Goal: Transaction & Acquisition: Download file/media

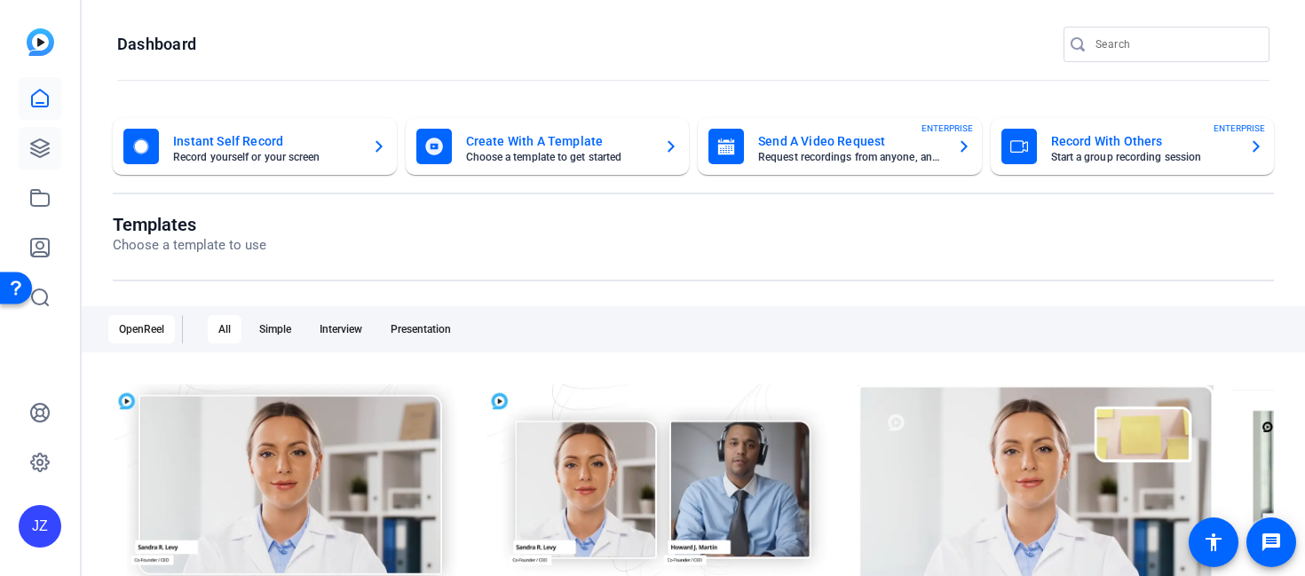
click at [42, 138] on icon at bounding box center [39, 148] width 21 height 21
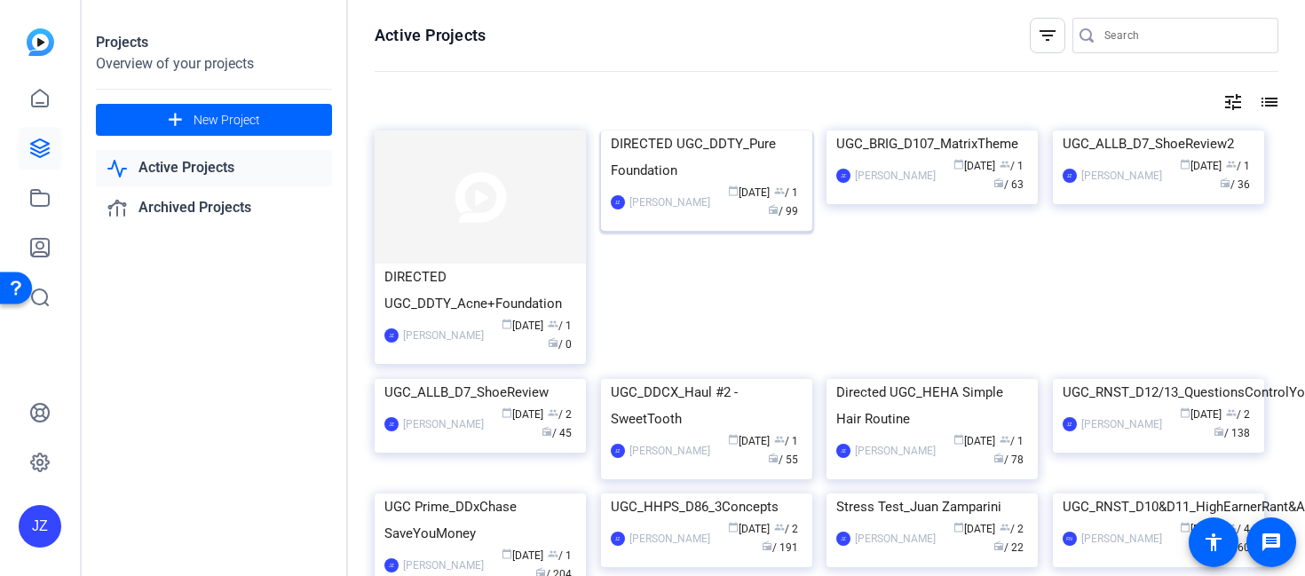
click at [645, 131] on img at bounding box center [706, 131] width 211 height 0
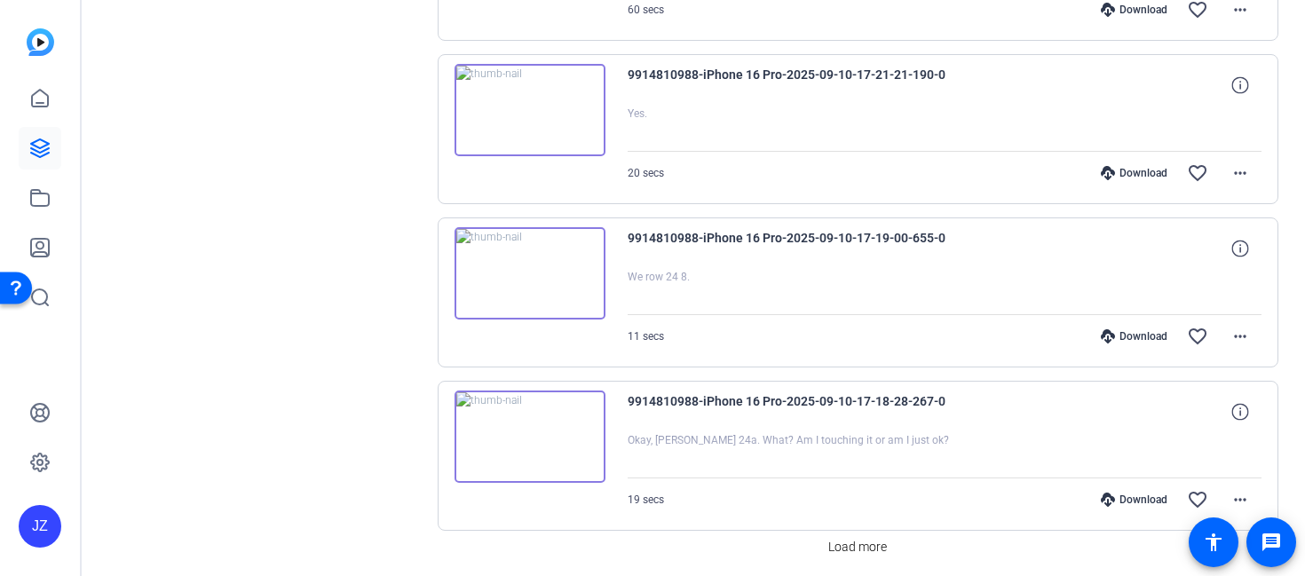
scroll to position [1546, 0]
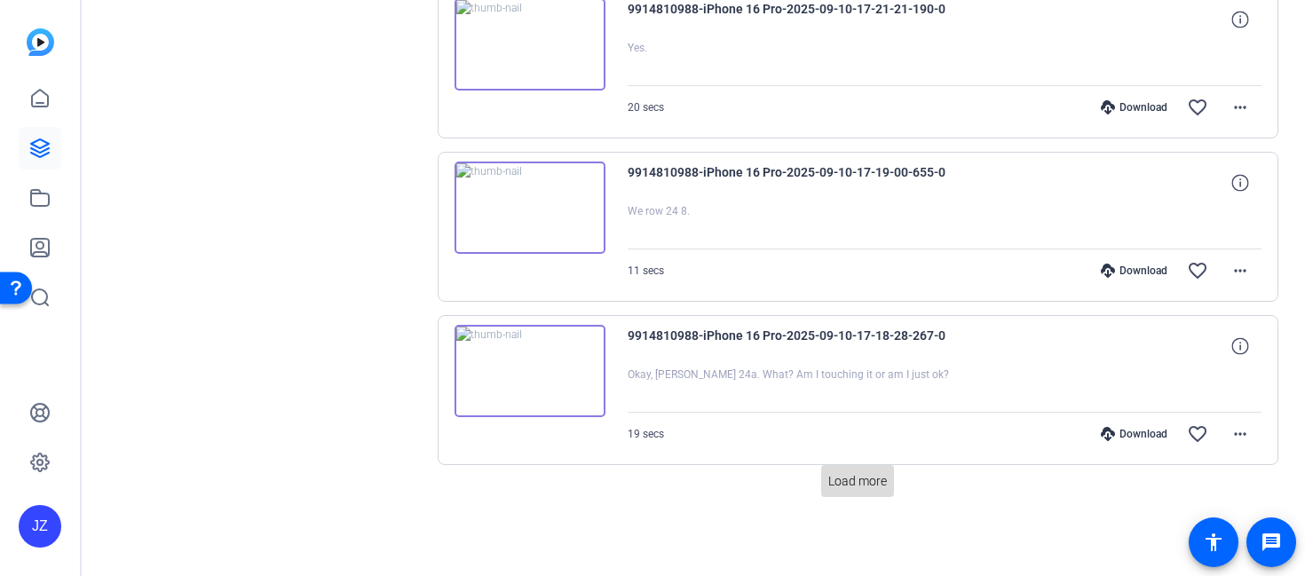
click at [860, 476] on span "Load more" at bounding box center [857, 481] width 59 height 19
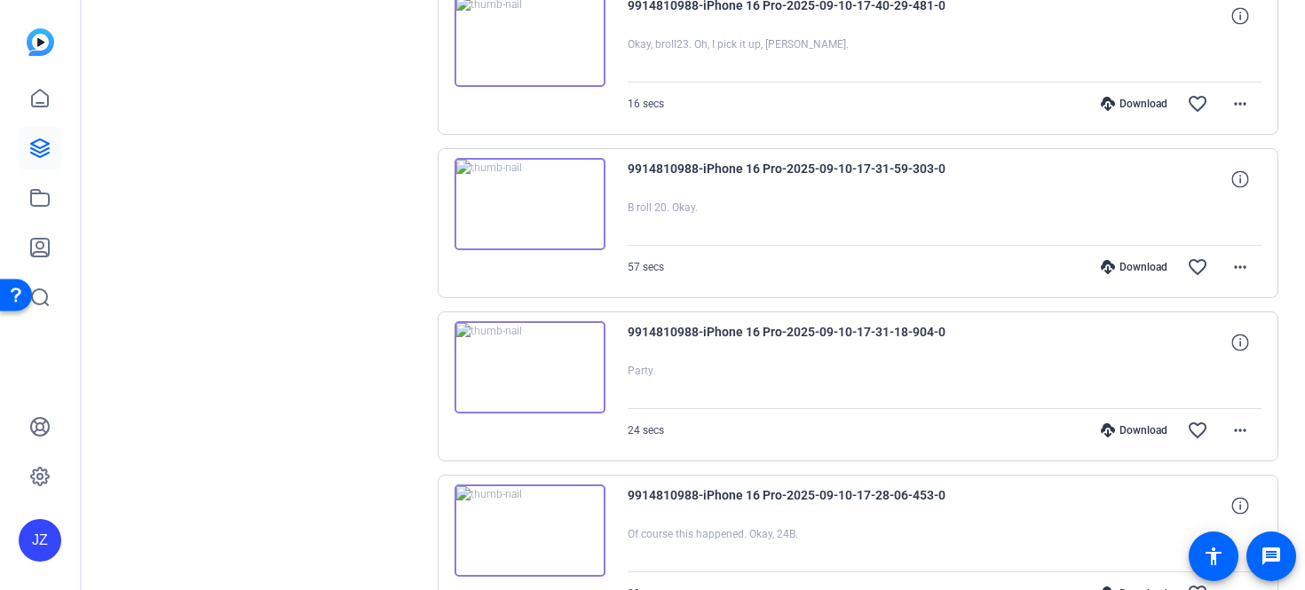
scroll to position [567, 0]
click at [582, 360] on img at bounding box center [530, 369] width 151 height 92
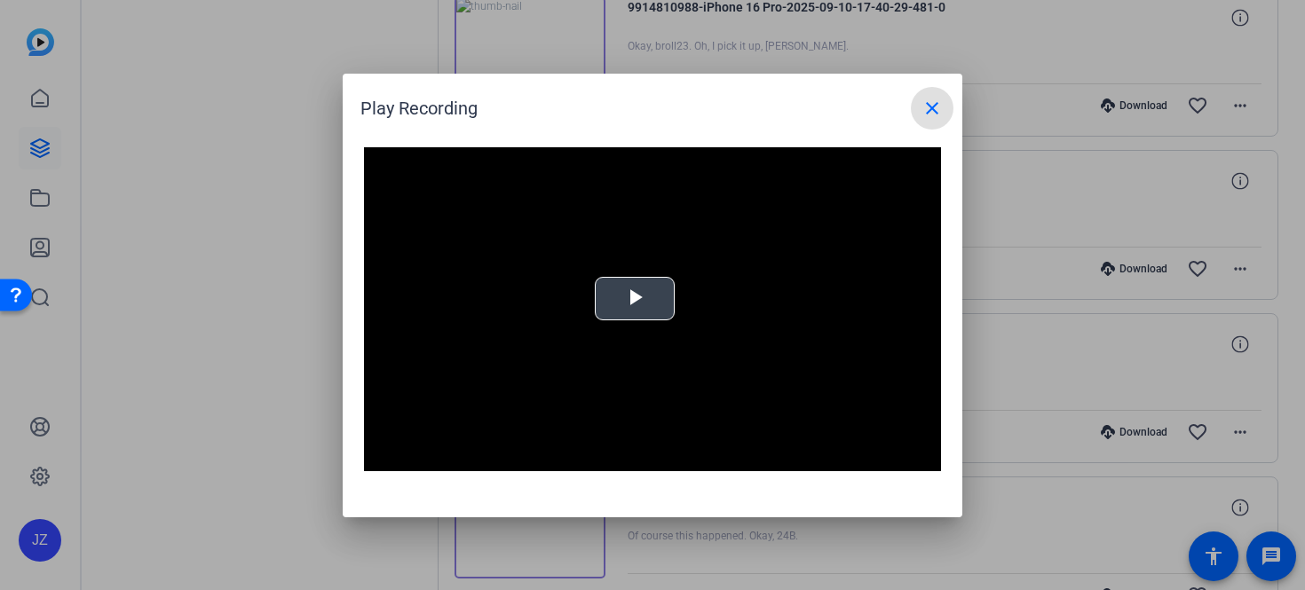
click at [635, 298] on span "Video Player" at bounding box center [635, 298] width 0 height 0
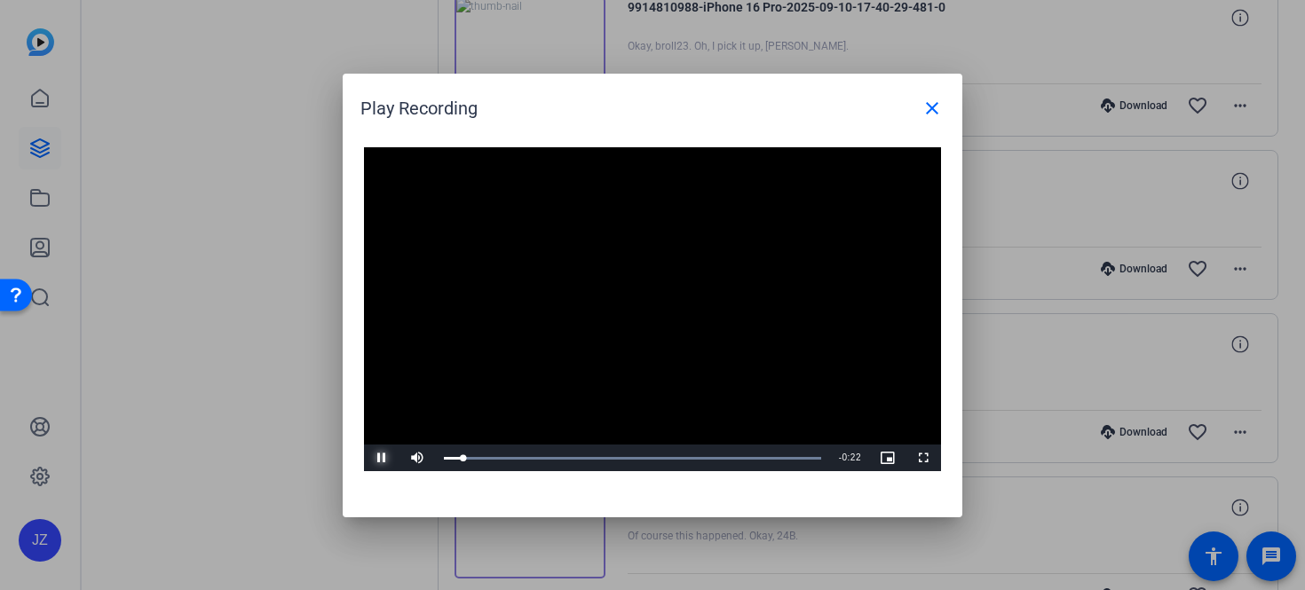
click at [371, 458] on span "Video Player" at bounding box center [382, 458] width 36 height 0
click at [207, 280] on div at bounding box center [652, 295] width 1305 height 590
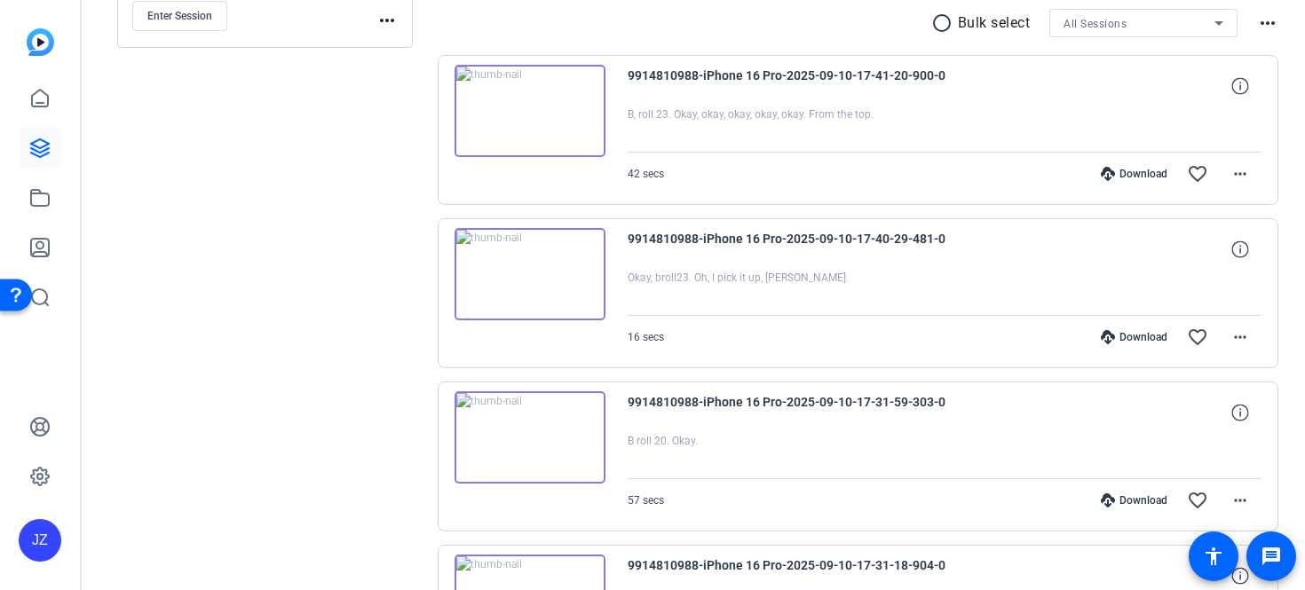
scroll to position [320, 0]
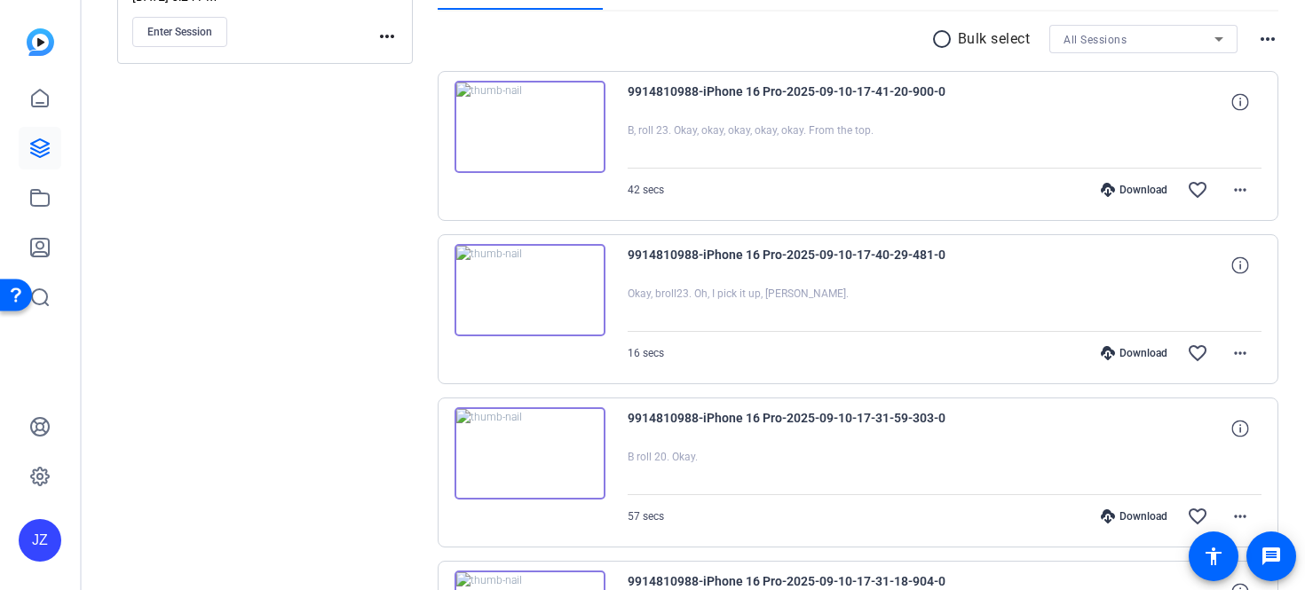
click at [587, 275] on img at bounding box center [530, 290] width 151 height 92
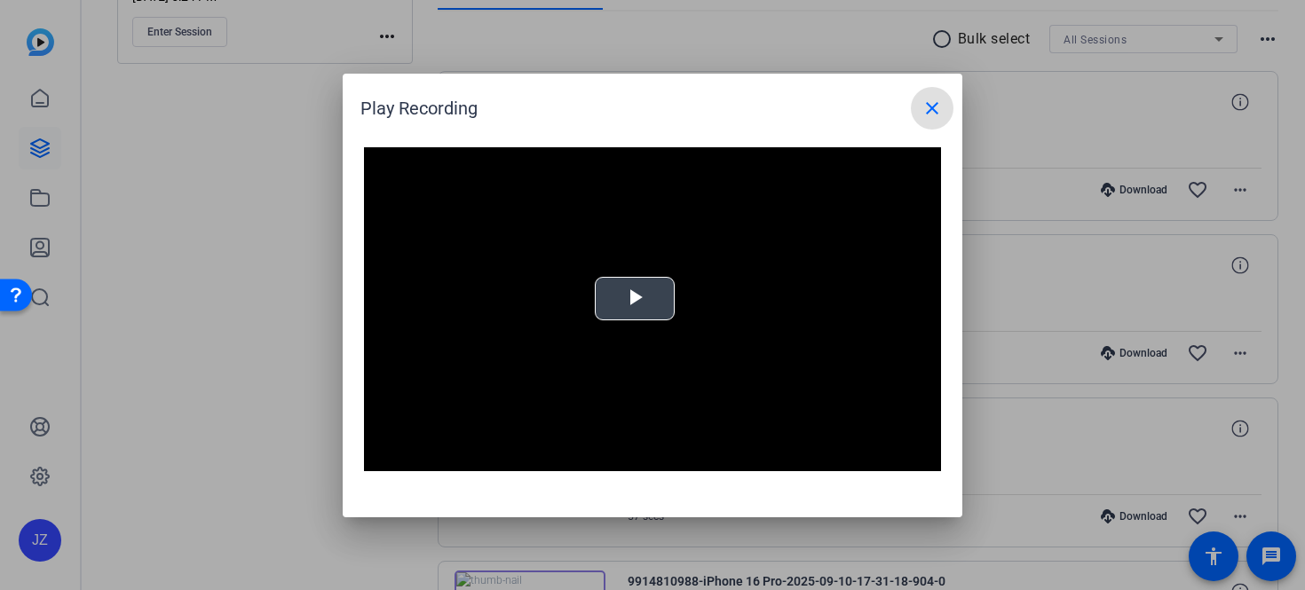
click at [607, 342] on video "Video Player" at bounding box center [652, 309] width 577 height 325
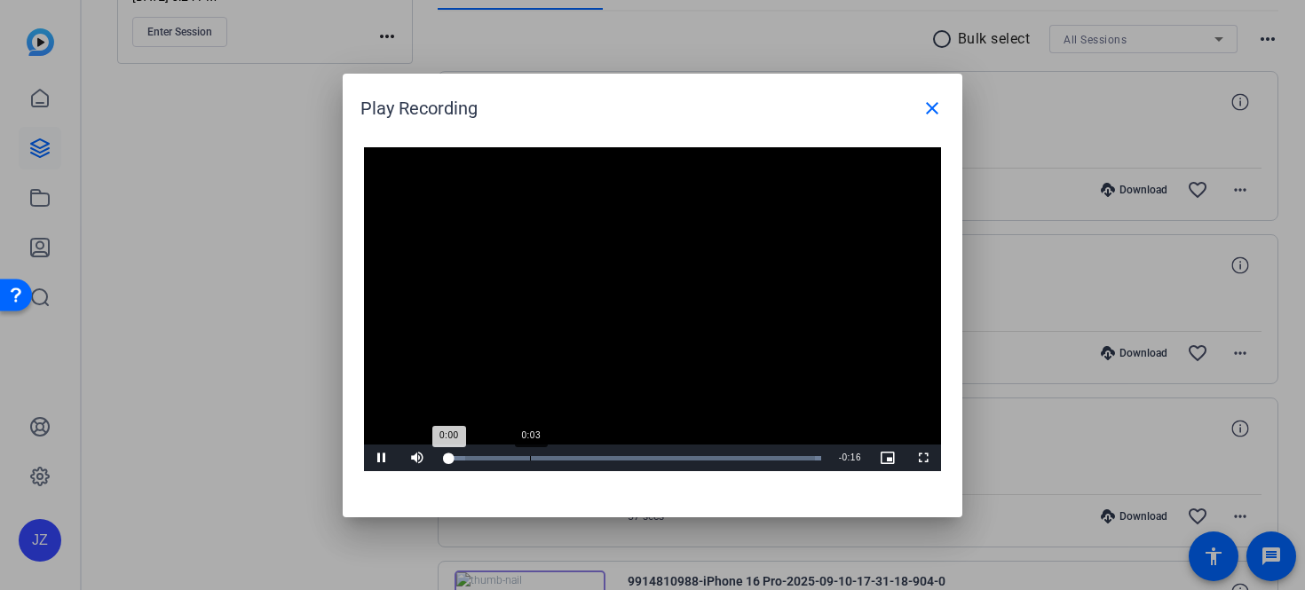
click at [530, 463] on div "Loaded : 100.00% 0:03 0:00" at bounding box center [632, 458] width 395 height 27
click at [377, 458] on span "Video Player" at bounding box center [382, 458] width 36 height 0
click at [215, 308] on div at bounding box center [652, 295] width 1305 height 590
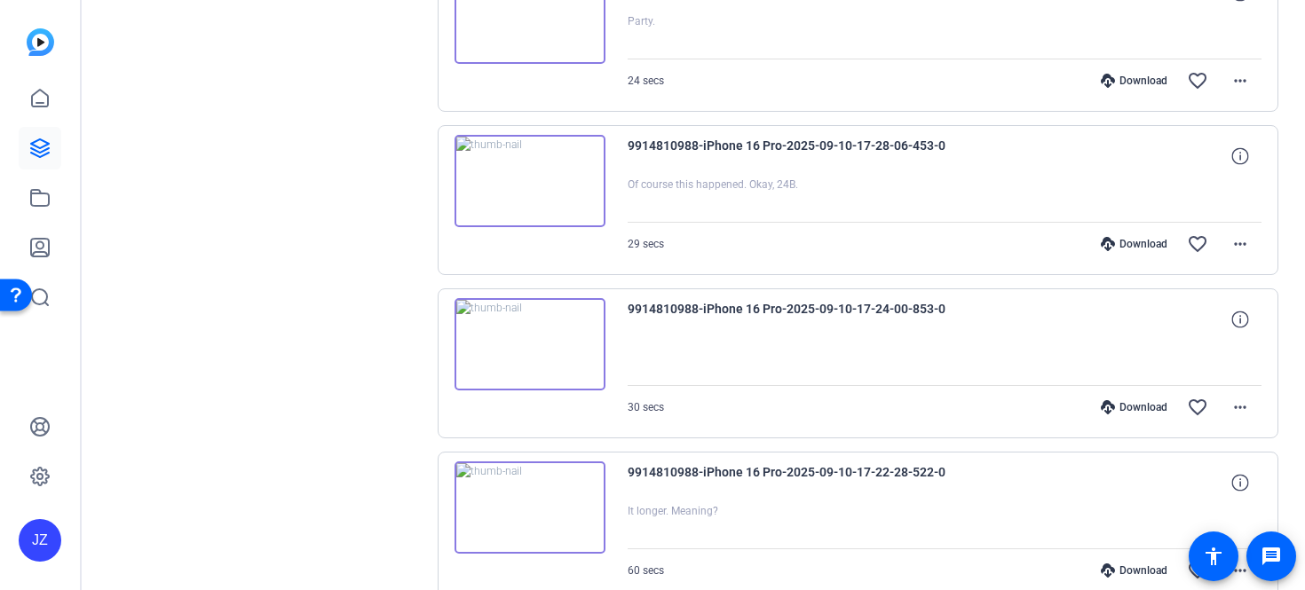
scroll to position [855, 0]
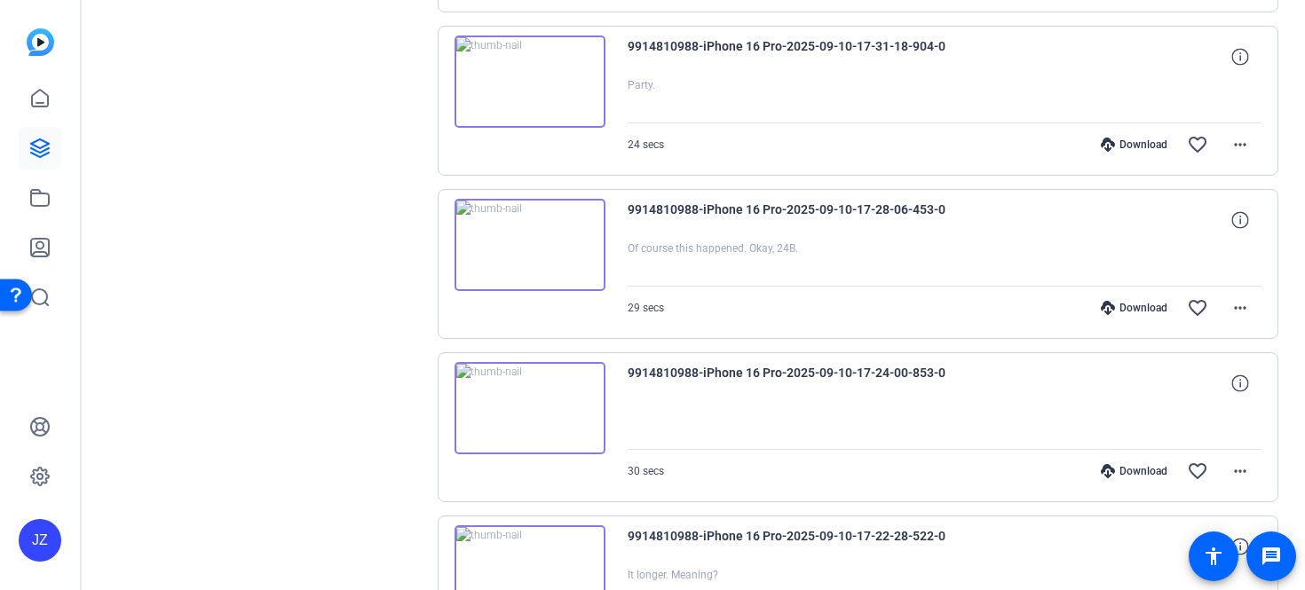
click at [524, 280] on img at bounding box center [530, 245] width 151 height 92
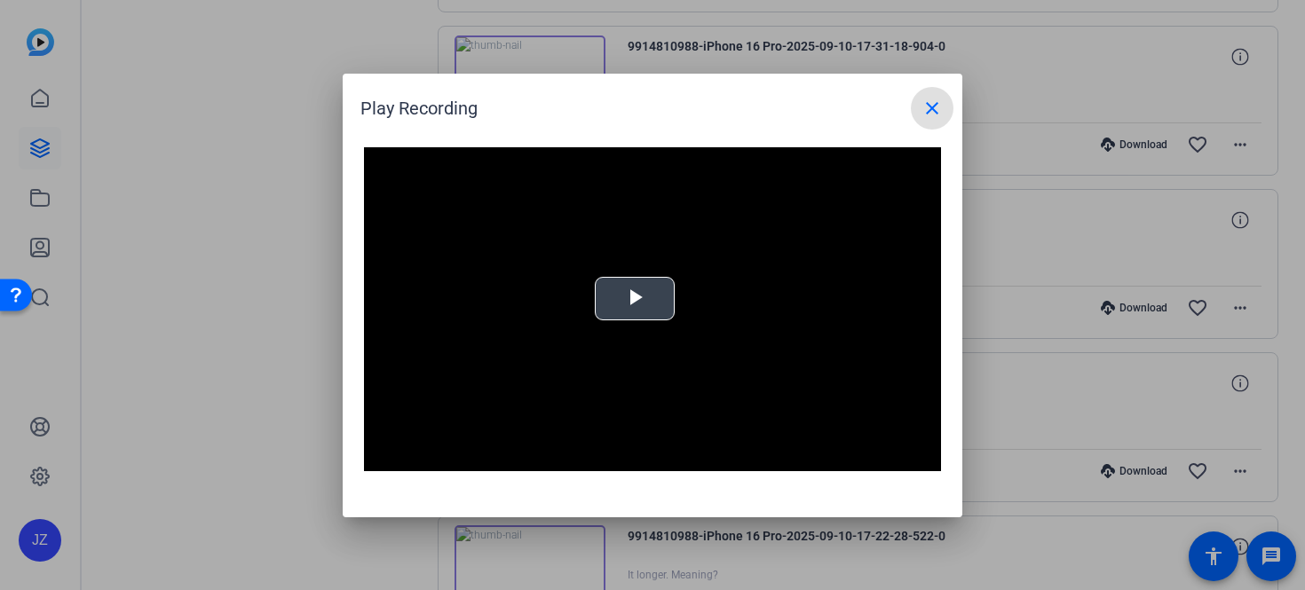
click at [574, 318] on video "Video Player" at bounding box center [652, 309] width 577 height 325
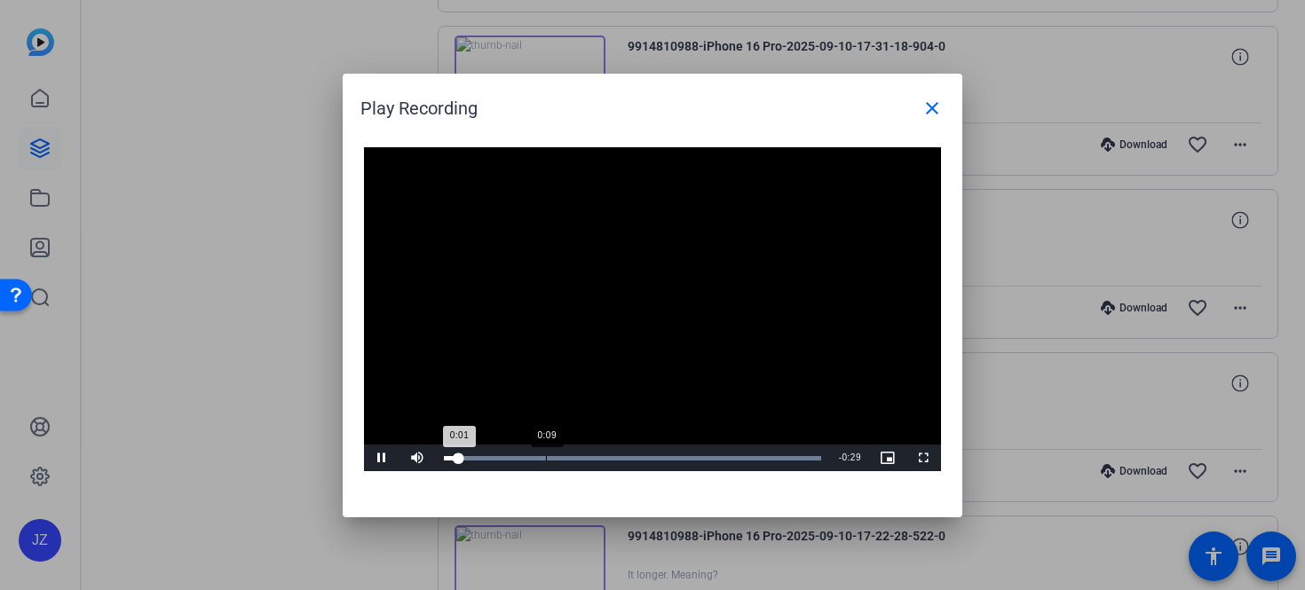
click at [599, 448] on div "Loaded : 100.00% 0:09 0:01" at bounding box center [632, 458] width 395 height 27
click at [384, 458] on span "Video Player" at bounding box center [382, 458] width 36 height 0
click at [321, 305] on div at bounding box center [652, 295] width 1305 height 590
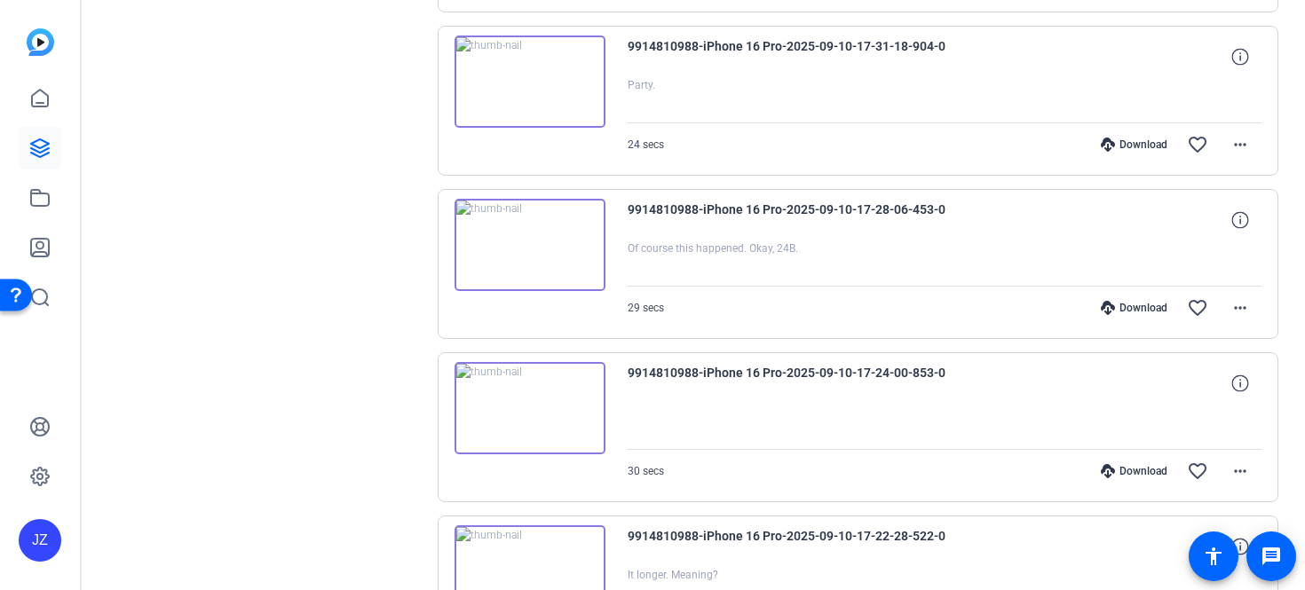
scroll to position [1029, 0]
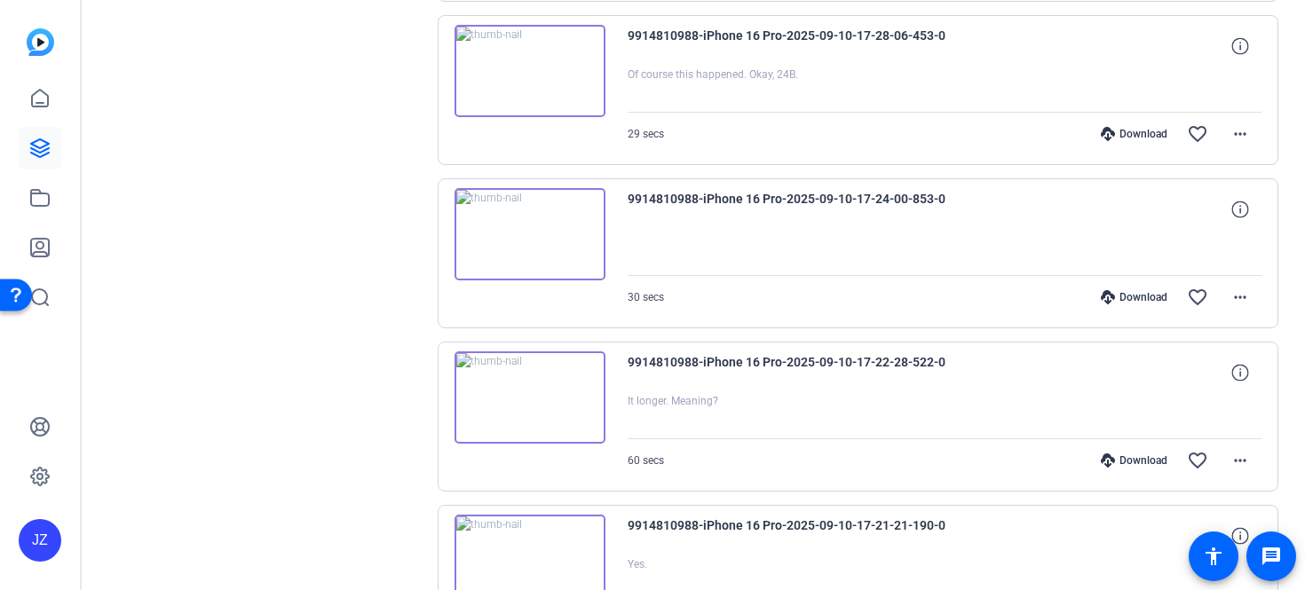
click at [567, 263] on img at bounding box center [530, 234] width 151 height 92
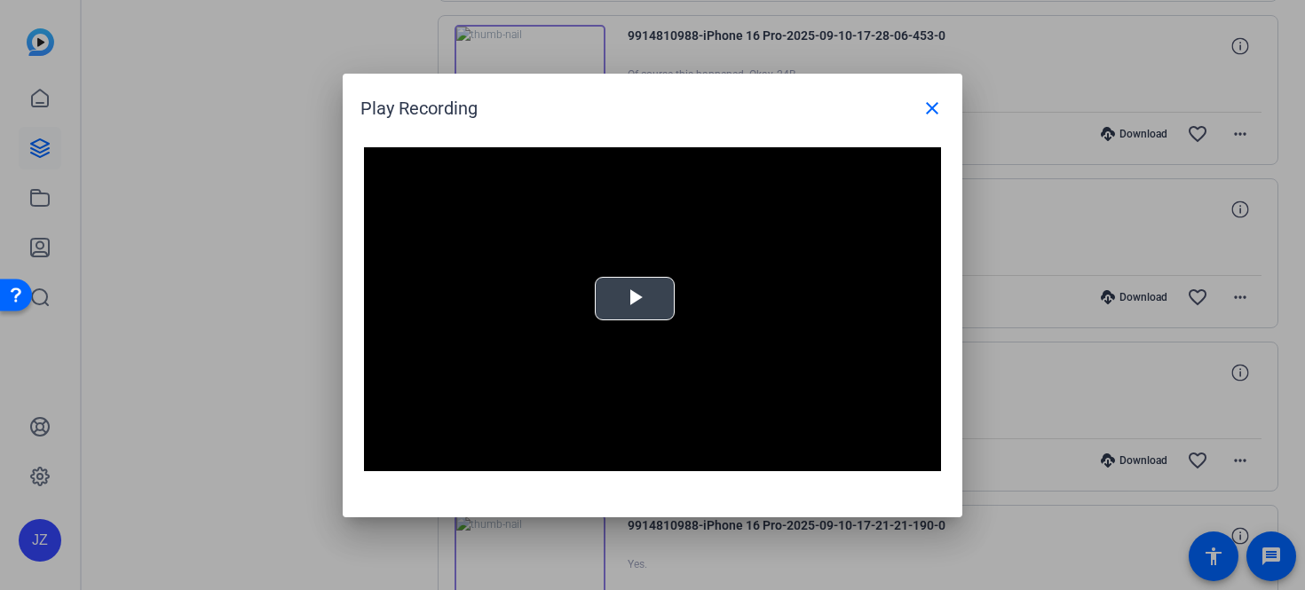
click at [635, 298] on span "Video Player" at bounding box center [635, 298] width 0 height 0
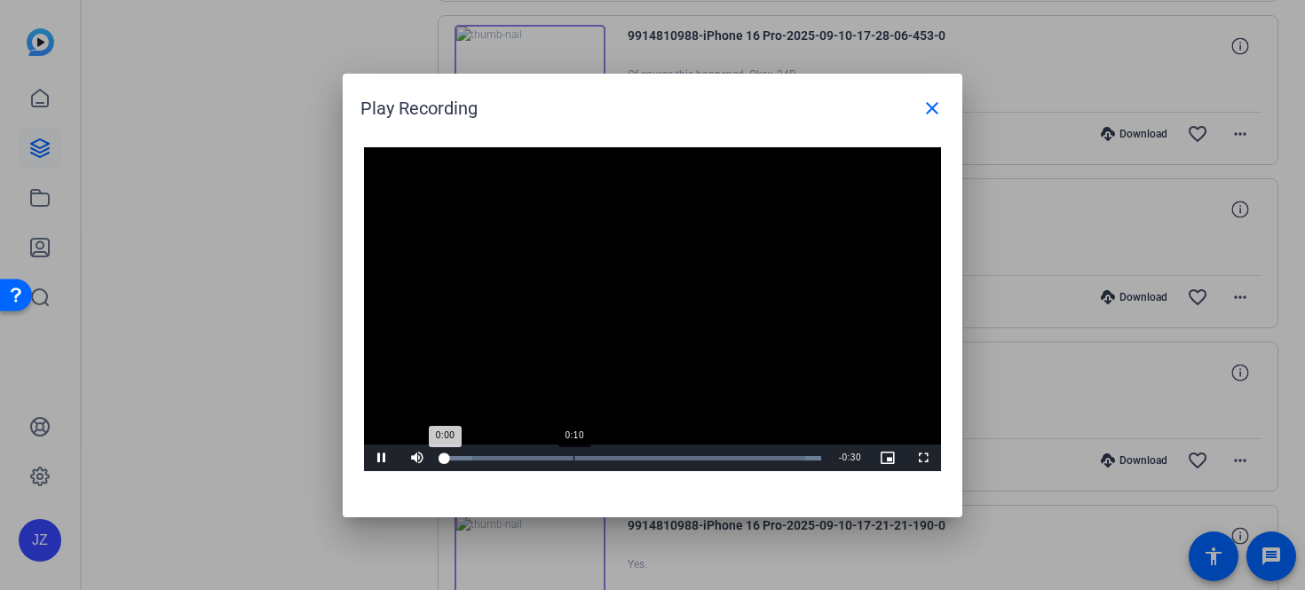
click at [573, 457] on div "Loaded : 100.00% 0:10 0:00" at bounding box center [632, 458] width 377 height 4
click at [379, 458] on span "Video Player" at bounding box center [382, 458] width 36 height 0
click at [248, 297] on div at bounding box center [652, 295] width 1305 height 590
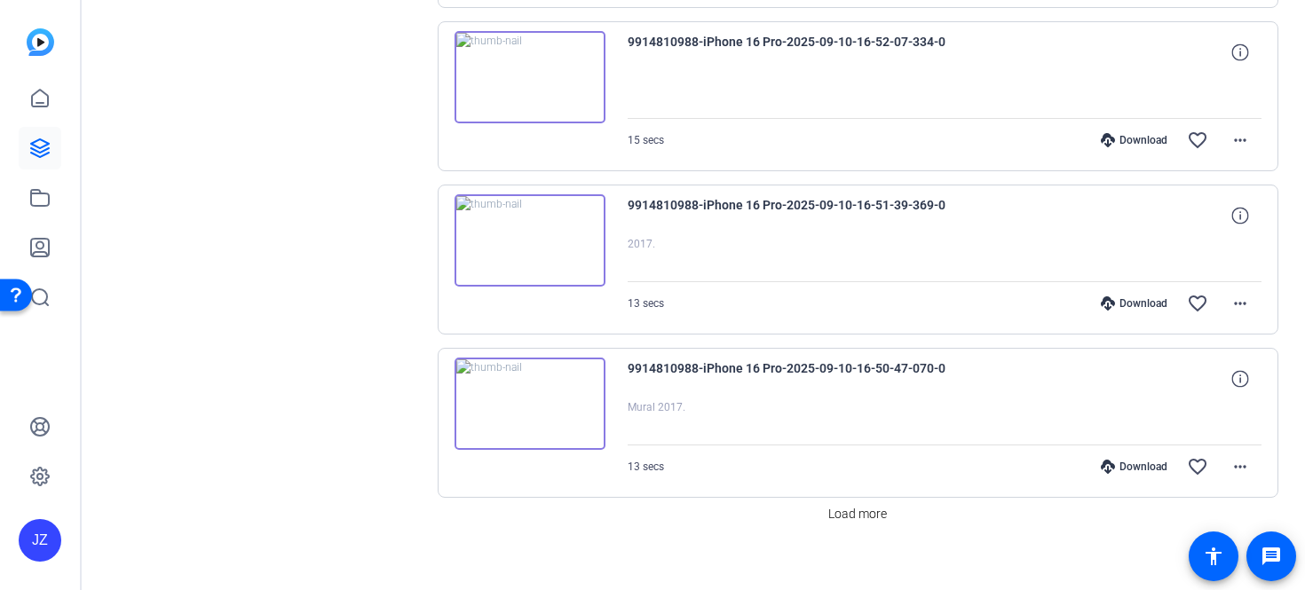
scroll to position [3165, 0]
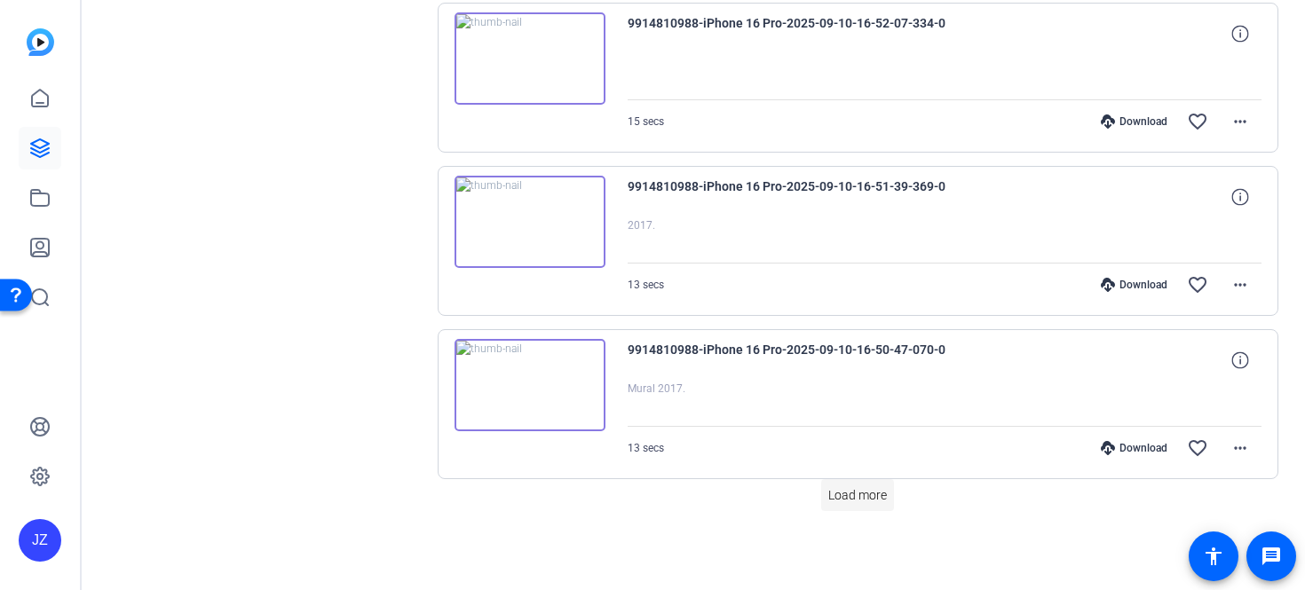
click at [862, 490] on span "Load more" at bounding box center [857, 496] width 59 height 19
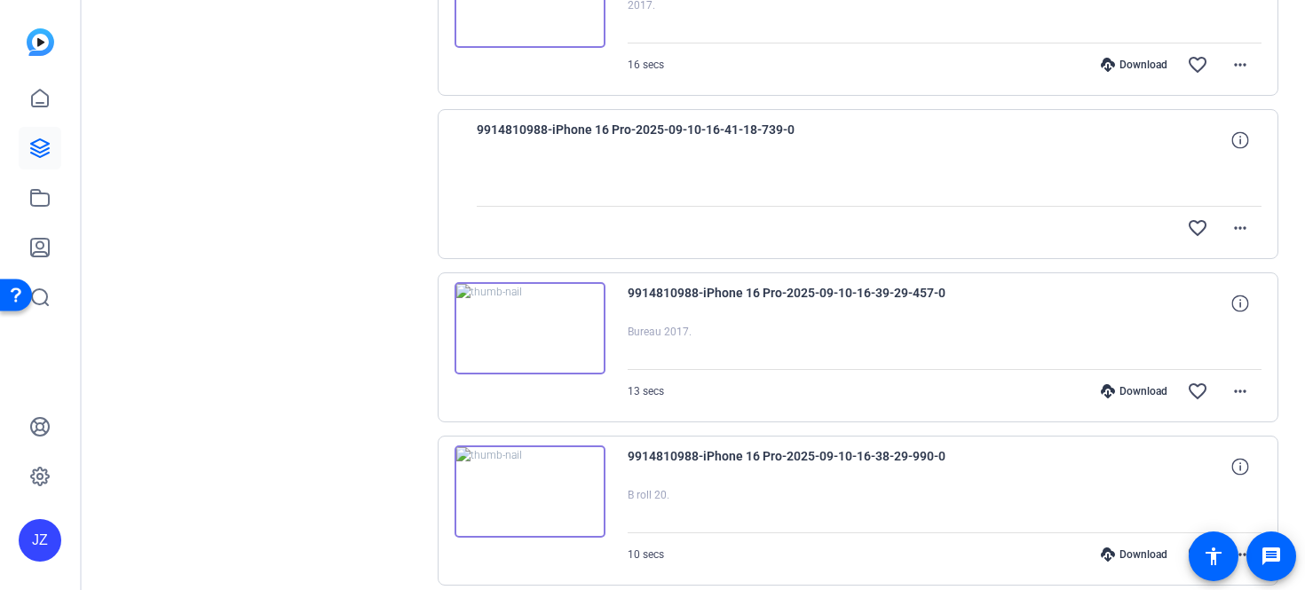
scroll to position [4799, 0]
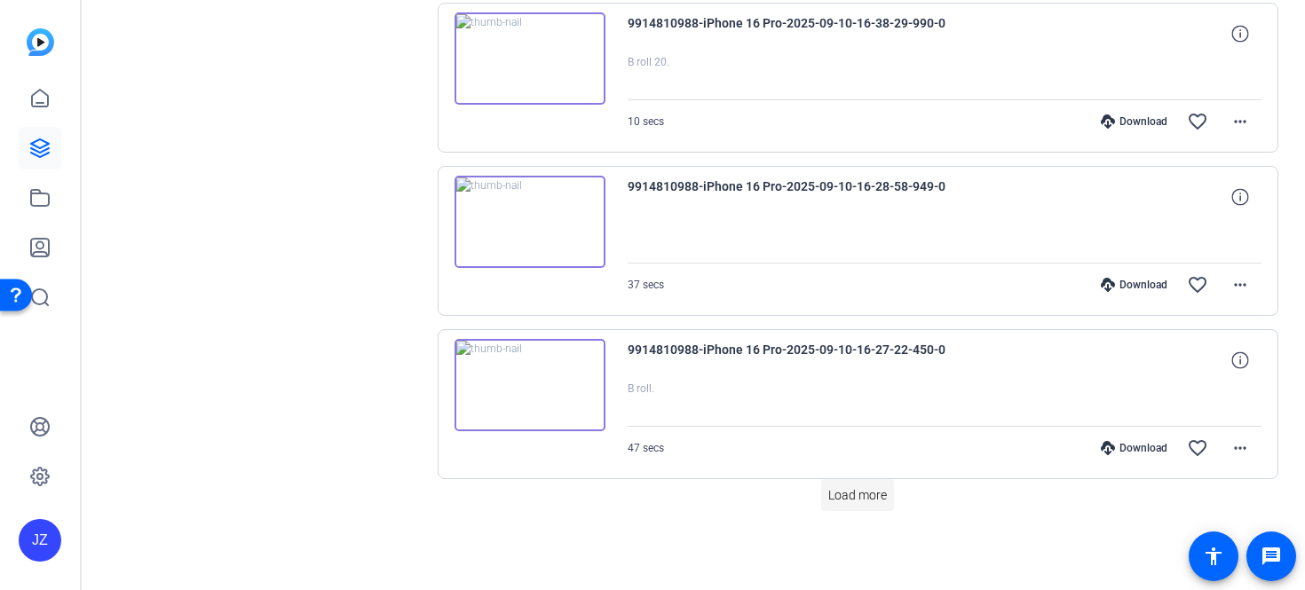
click at [858, 508] on span at bounding box center [857, 495] width 73 height 43
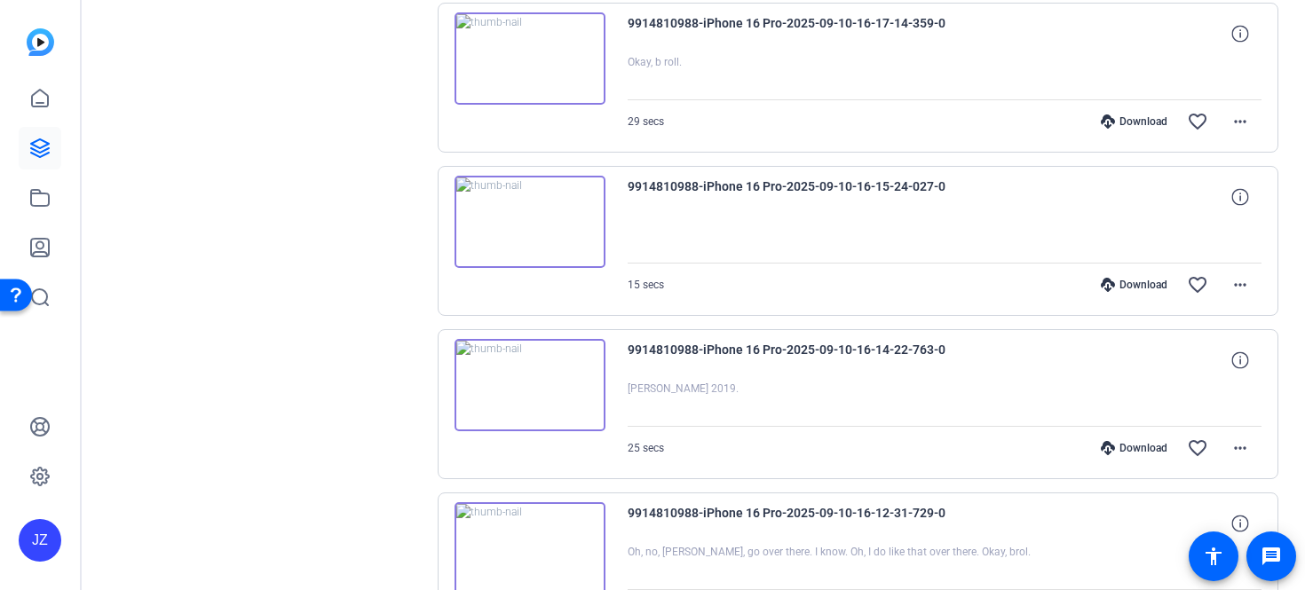
scroll to position [6433, 0]
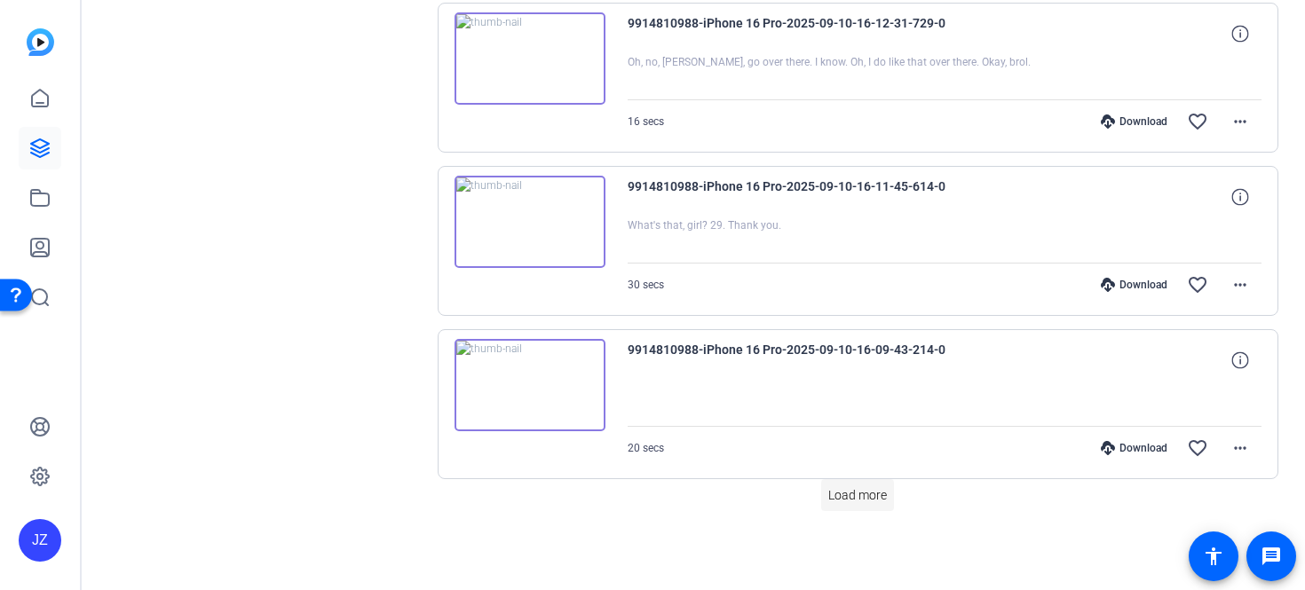
click at [856, 493] on span "Load more" at bounding box center [857, 496] width 59 height 19
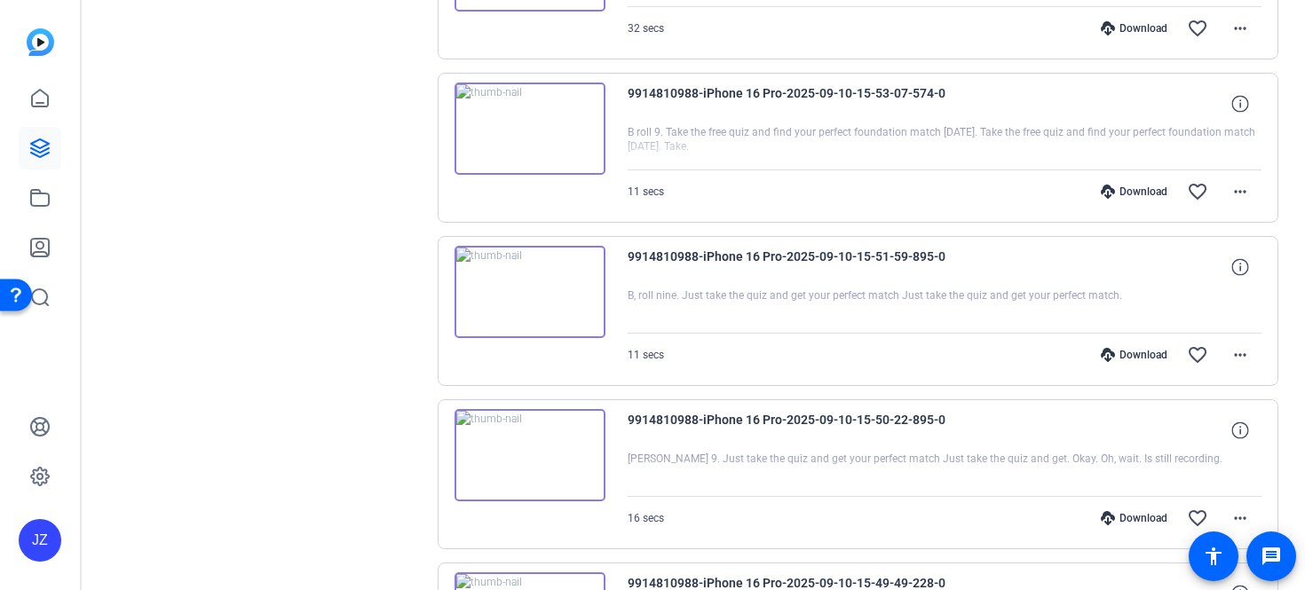
scroll to position [8066, 0]
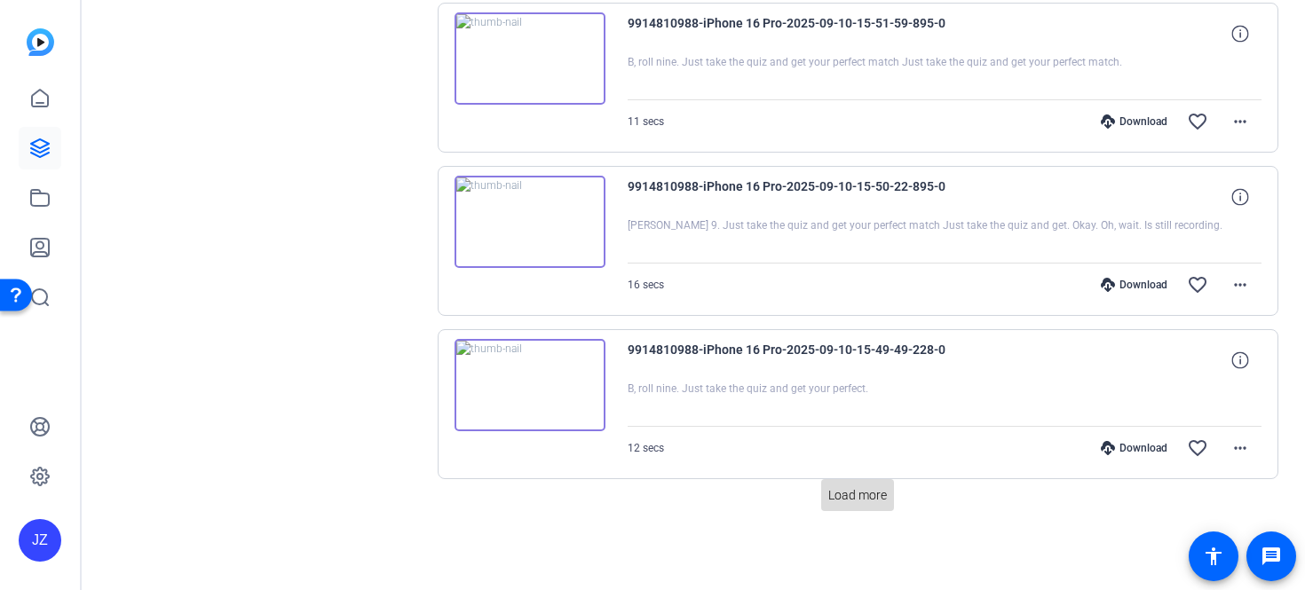
click at [859, 482] on span at bounding box center [857, 495] width 73 height 43
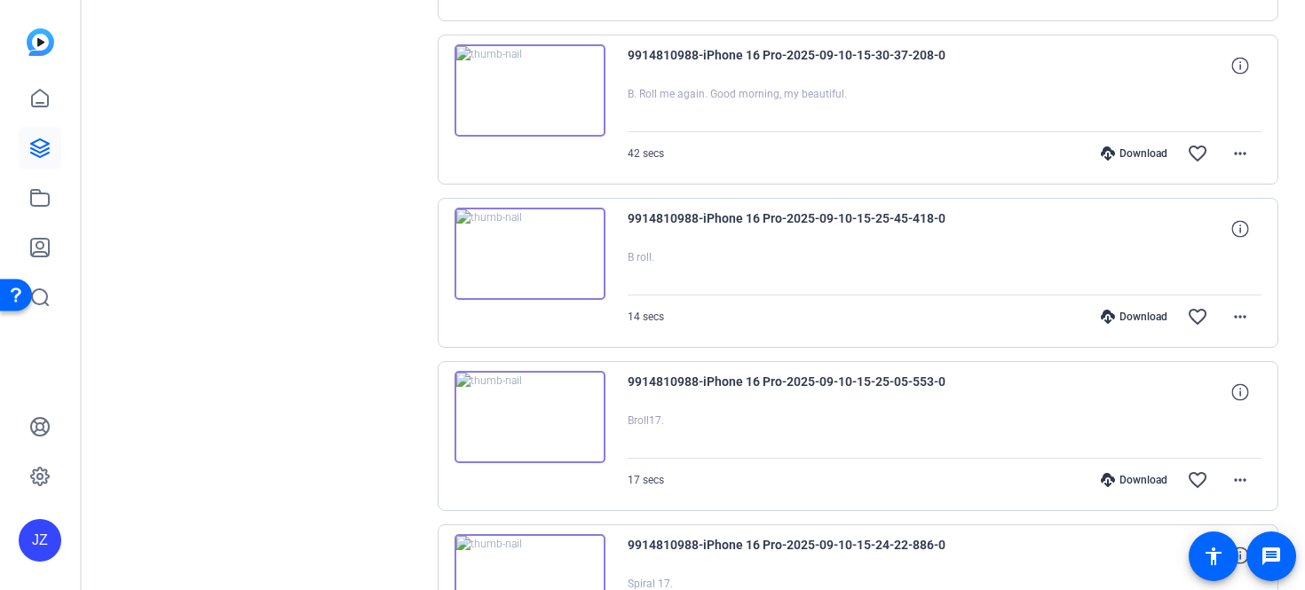
scroll to position [9700, 0]
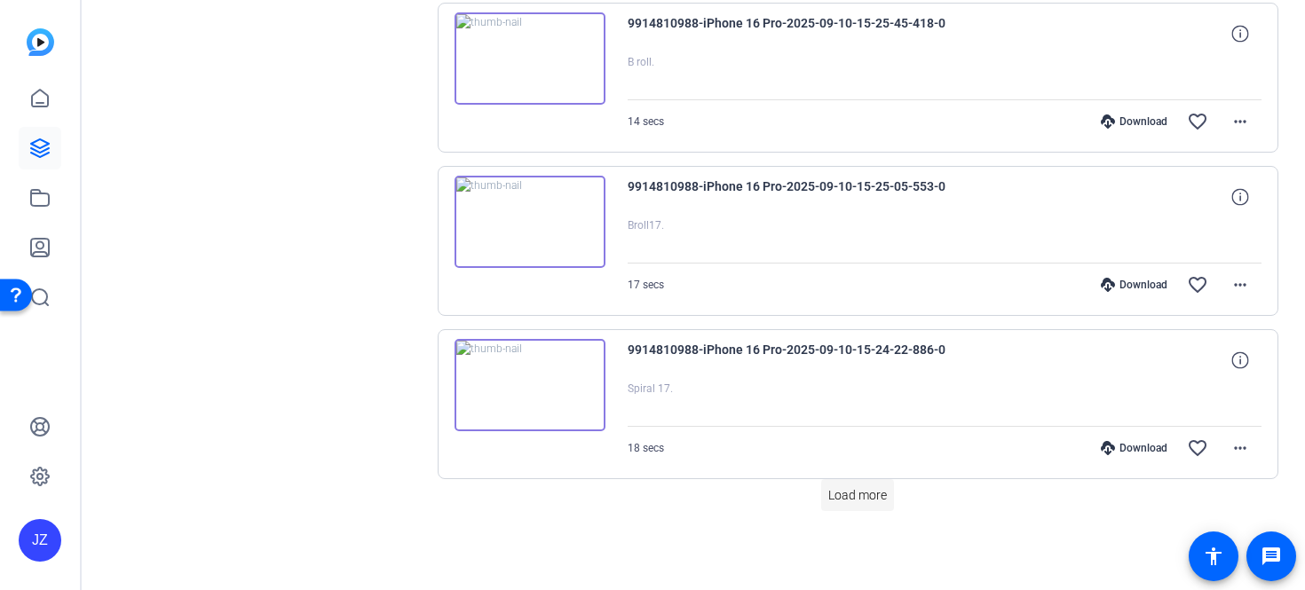
click at [859, 497] on span "Load more" at bounding box center [857, 496] width 59 height 19
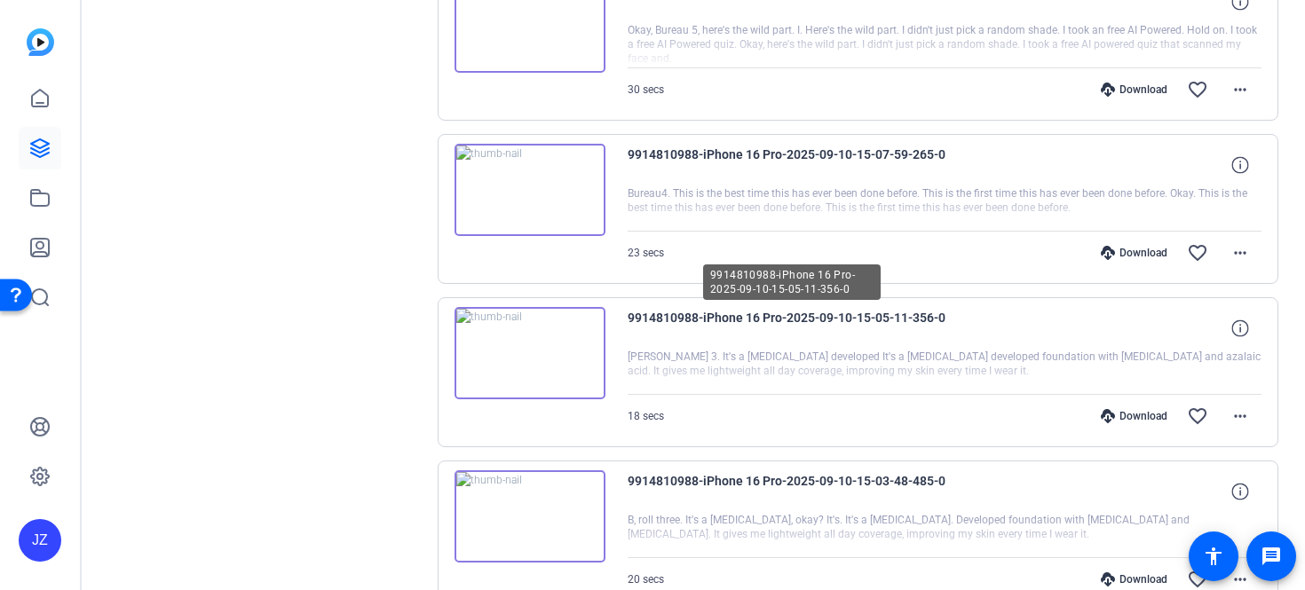
scroll to position [11334, 0]
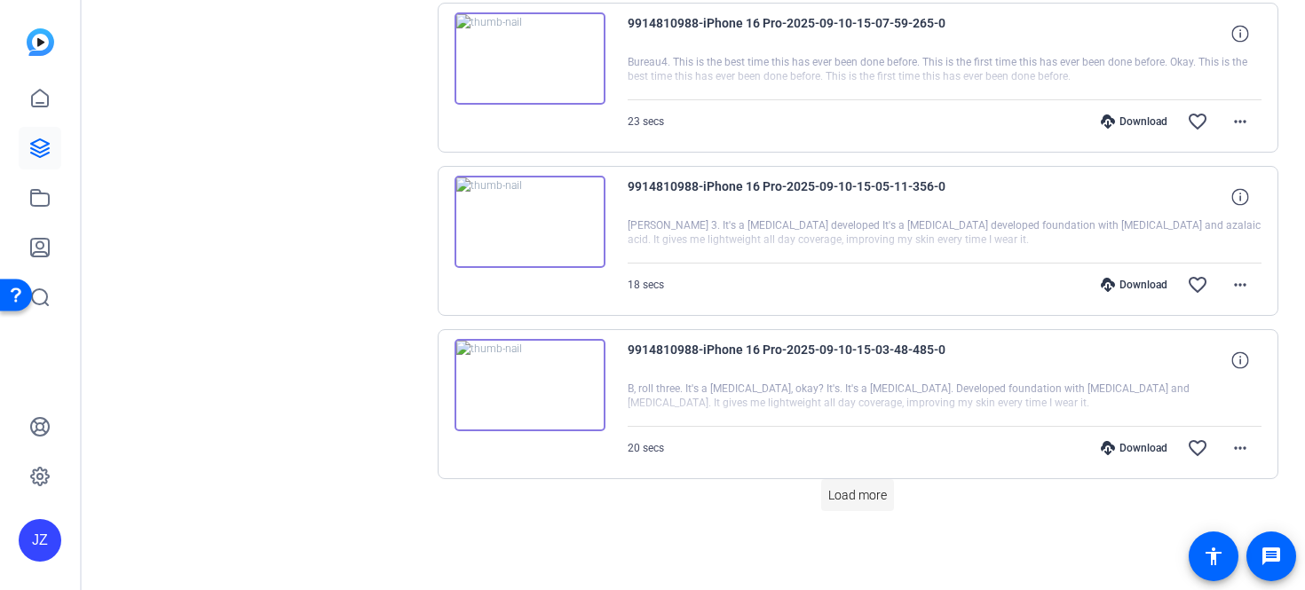
click at [860, 490] on span "Load more" at bounding box center [857, 496] width 59 height 19
click at [856, 495] on span "Load more" at bounding box center [857, 496] width 59 height 19
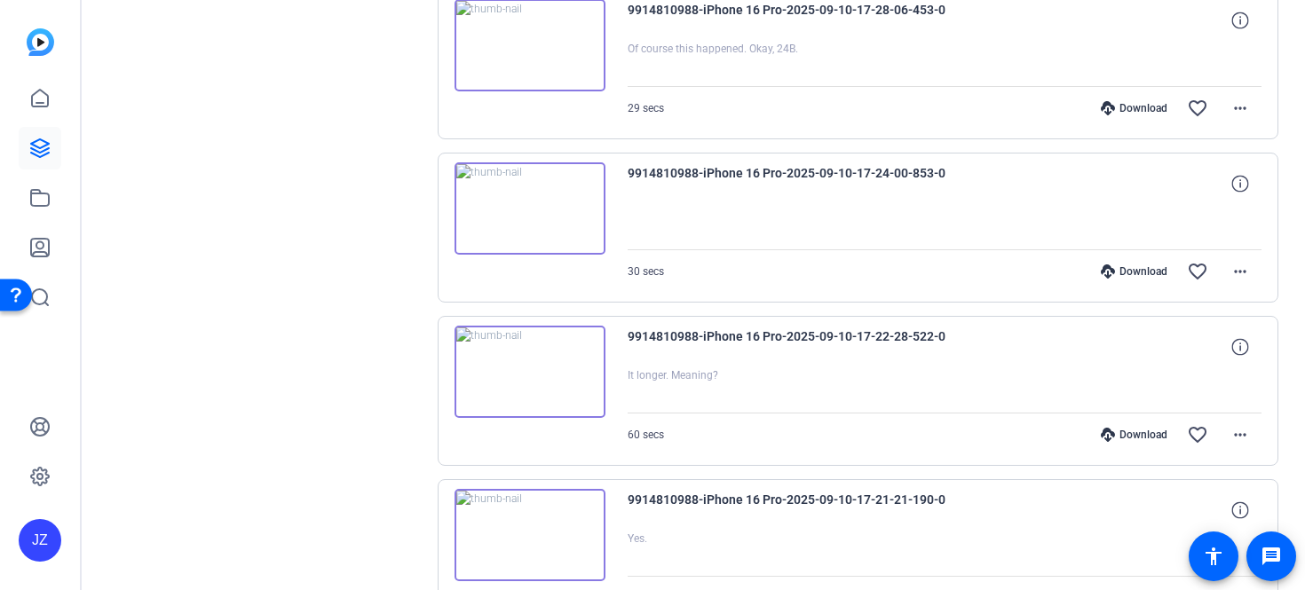
scroll to position [1054, 0]
click at [580, 206] on img at bounding box center [530, 209] width 151 height 92
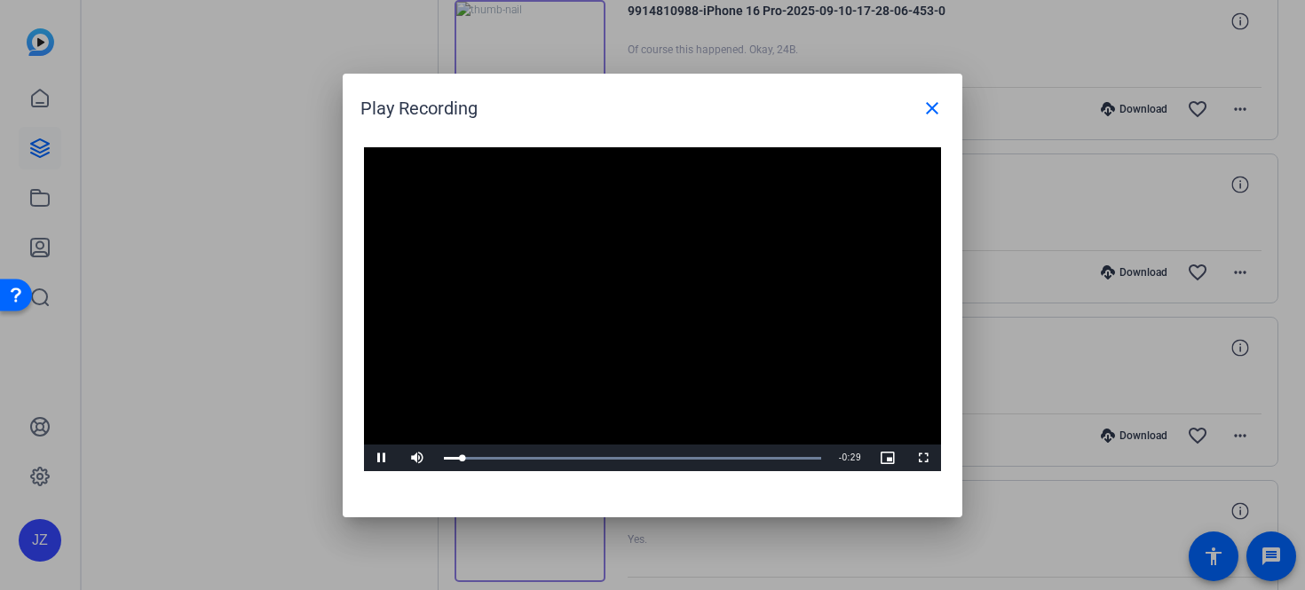
click at [995, 218] on div at bounding box center [652, 295] width 1305 height 590
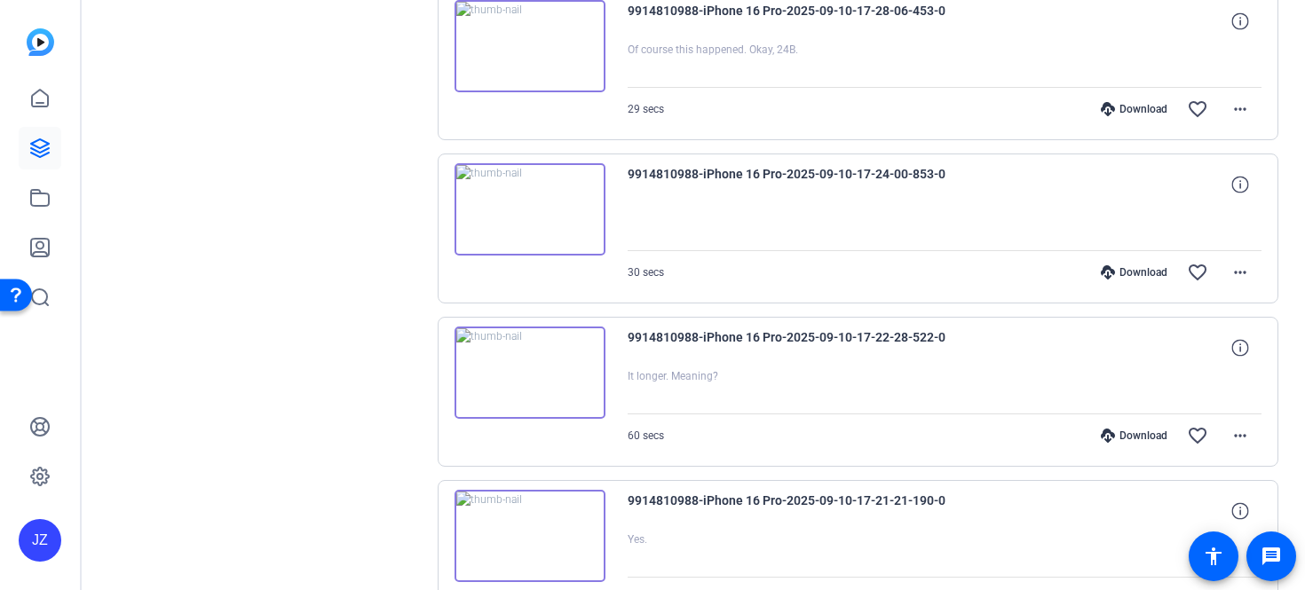
click at [1127, 276] on div "Download" at bounding box center [1134, 272] width 84 height 14
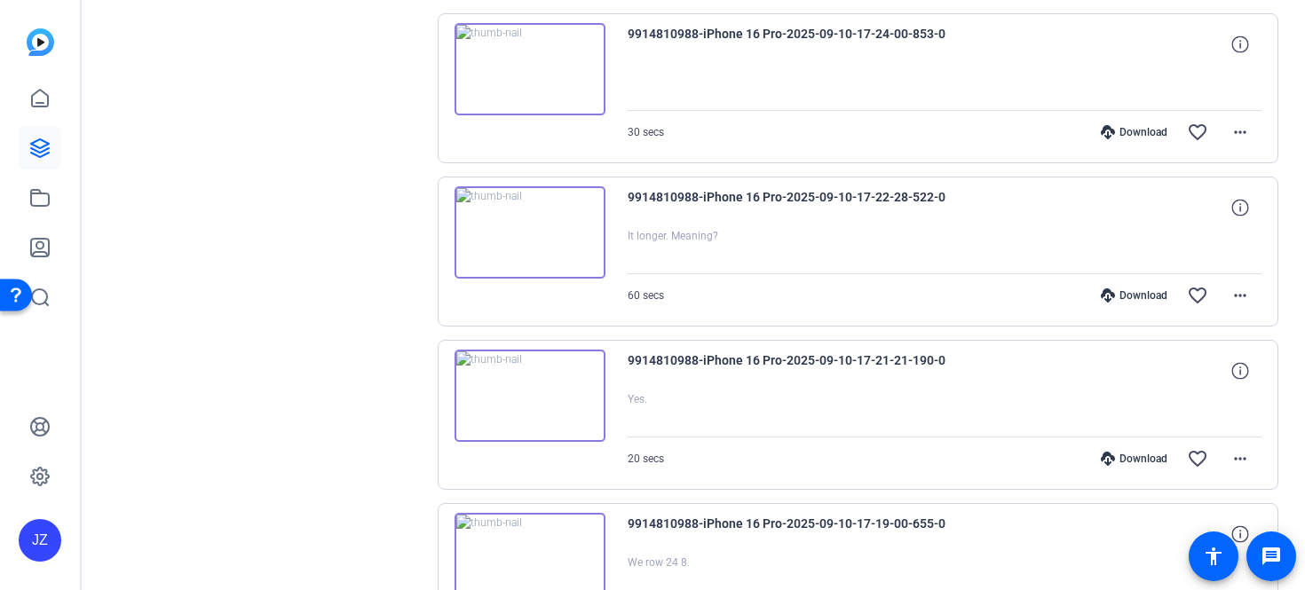
scroll to position [1208, 0]
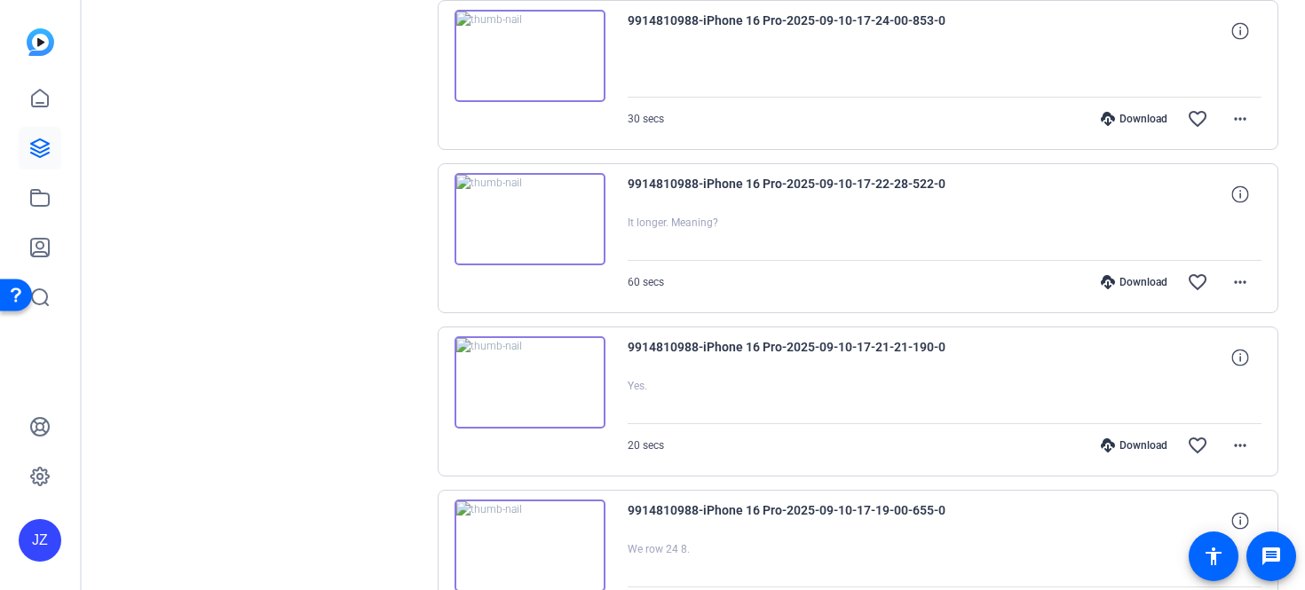
click at [1121, 437] on div "Download favorite_border more_horiz" at bounding box center [1040, 445] width 444 height 43
click at [1125, 449] on div "Download" at bounding box center [1134, 446] width 84 height 14
click at [1150, 279] on div "Download" at bounding box center [1134, 282] width 84 height 14
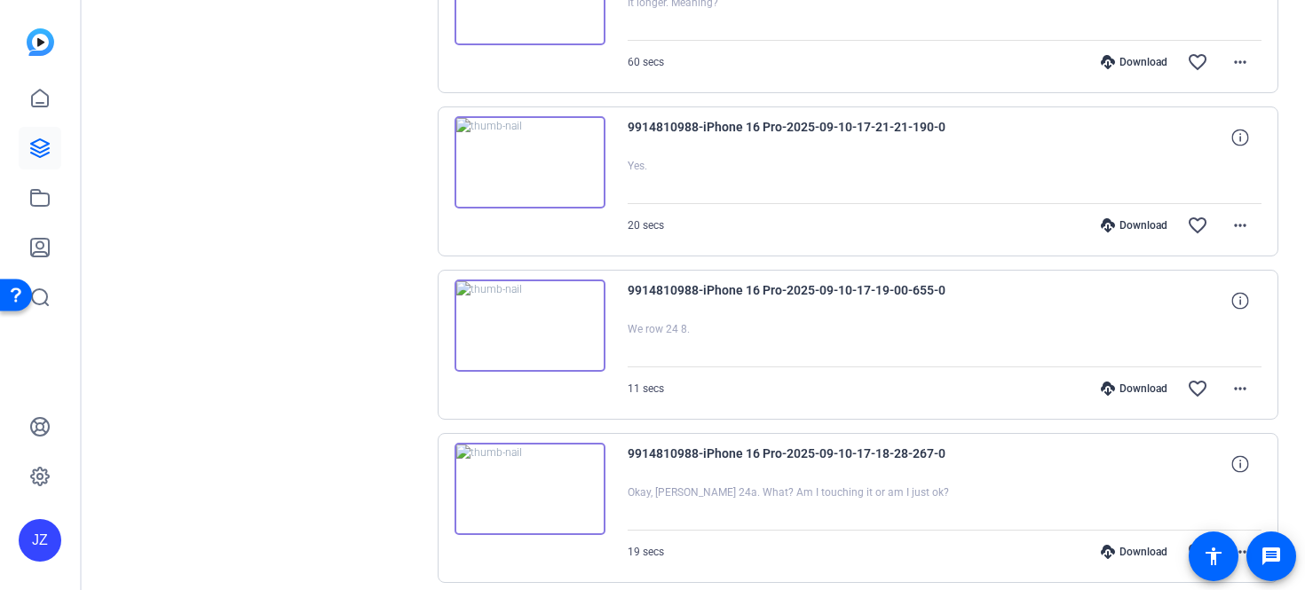
scroll to position [1429, 0]
click at [1132, 391] on div "Download" at bounding box center [1134, 388] width 84 height 14
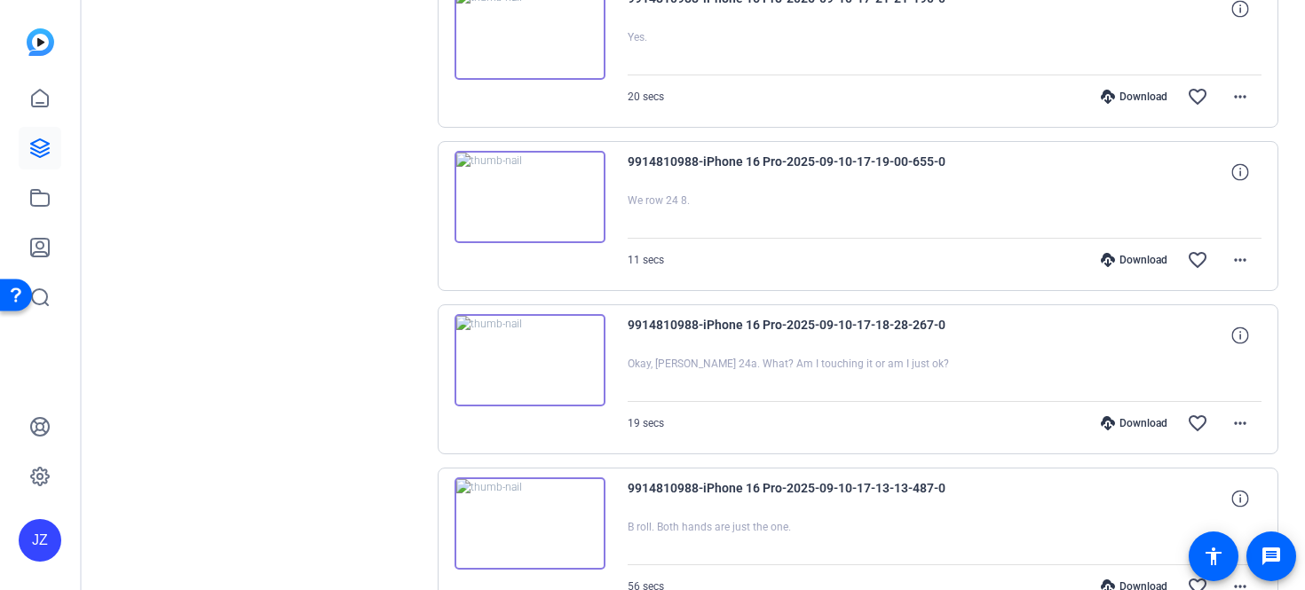
scroll to position [1559, 0]
click at [1109, 422] on icon at bounding box center [1108, 421] width 14 height 14
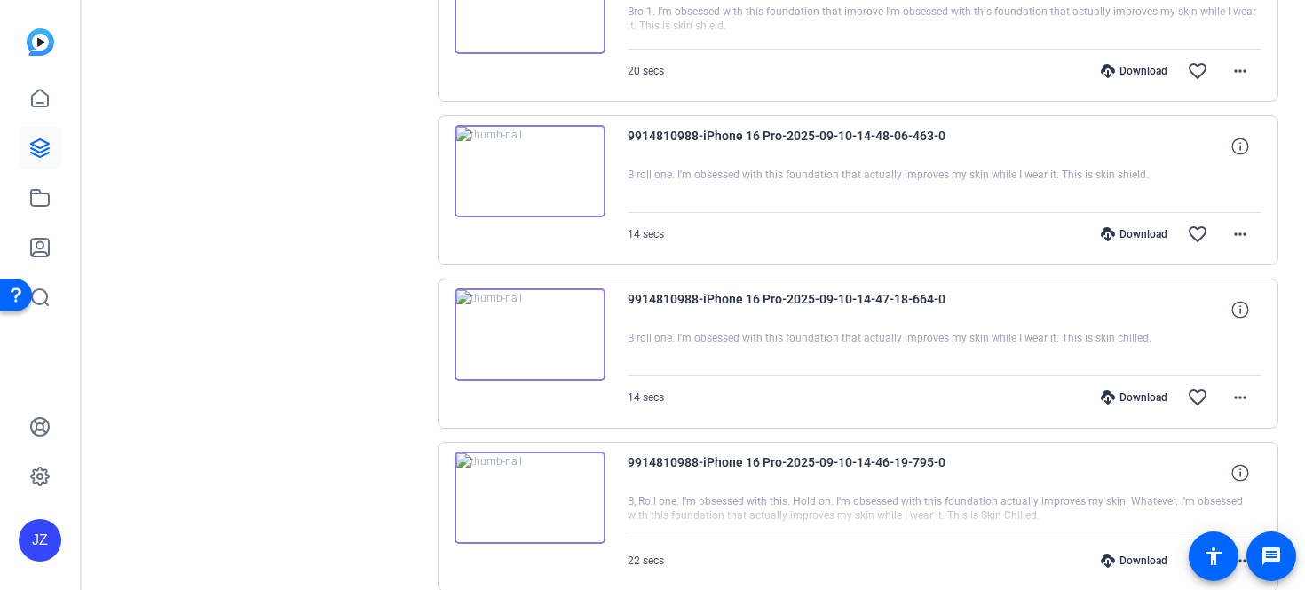
scroll to position [14601, 0]
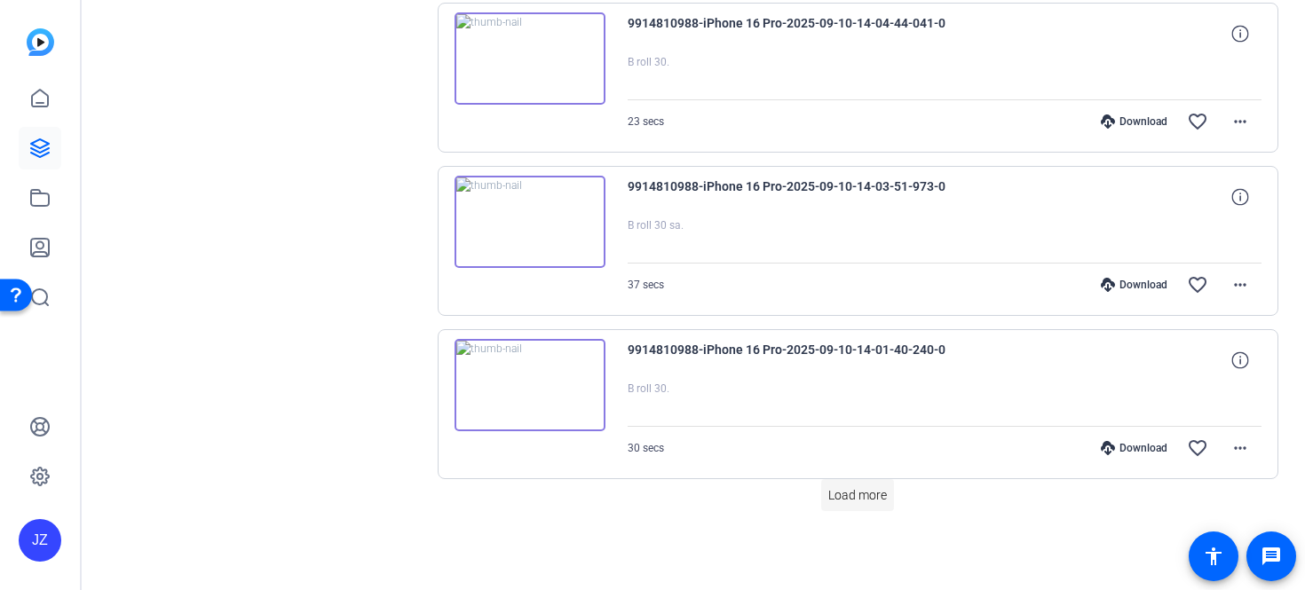
click at [854, 503] on span "Load more" at bounding box center [857, 496] width 59 height 19
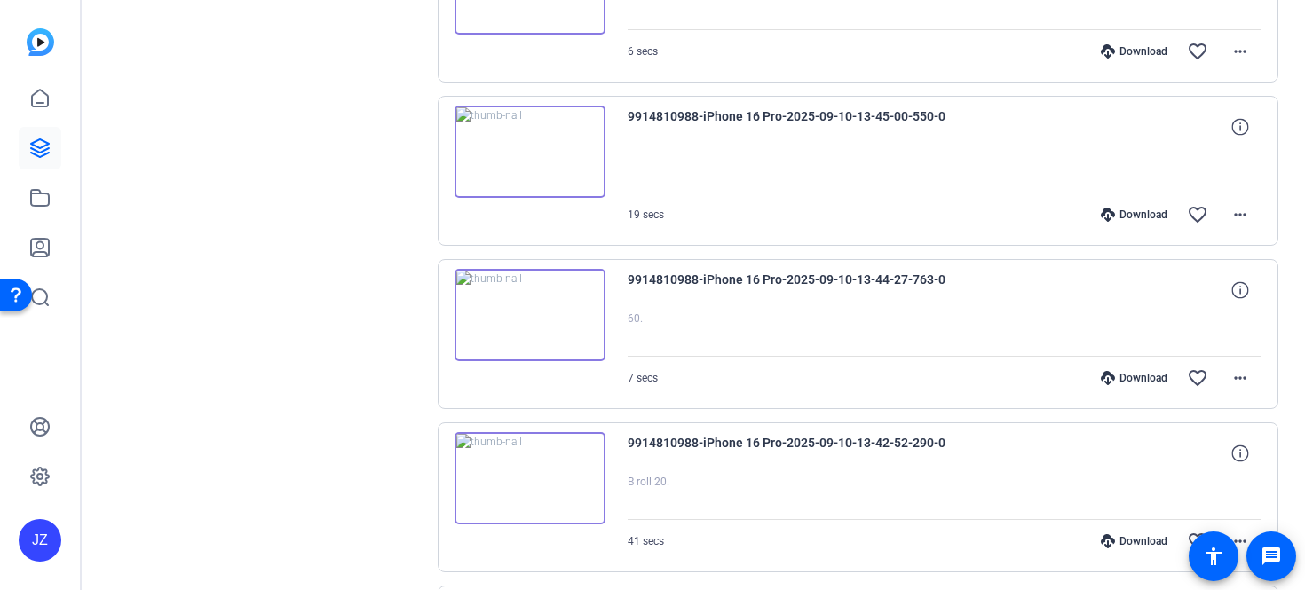
scroll to position [15503, 0]
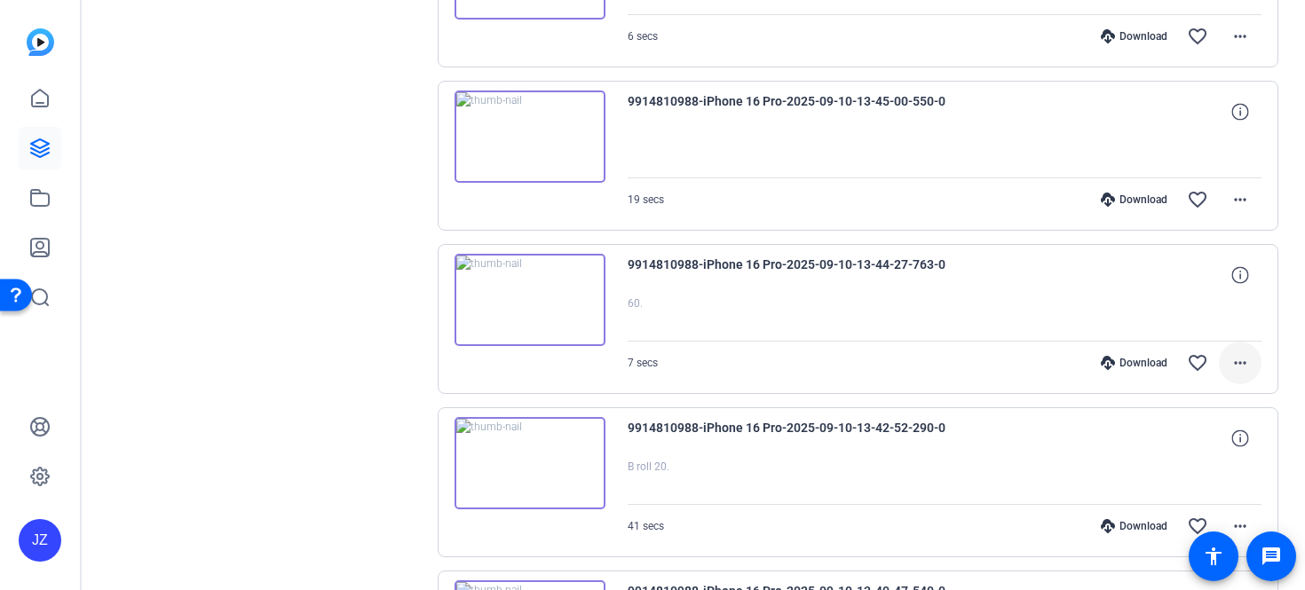
click at [1231, 364] on mat-icon "more_horiz" at bounding box center [1240, 362] width 21 height 21
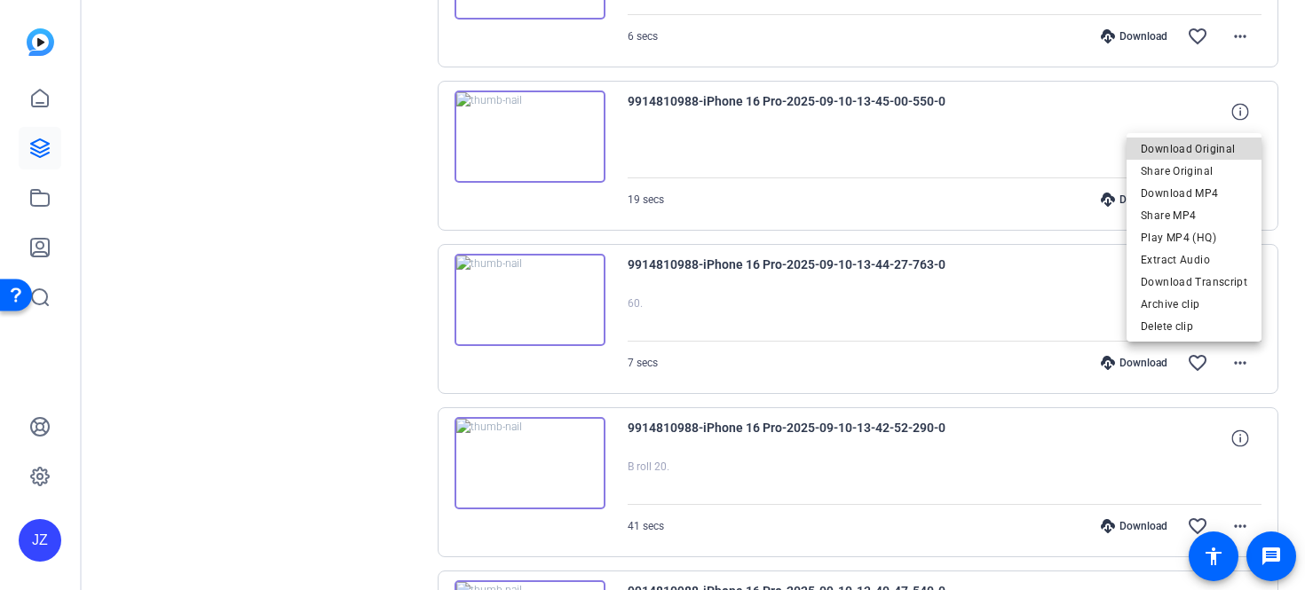
click at [1198, 144] on span "Download Original" at bounding box center [1194, 149] width 107 height 21
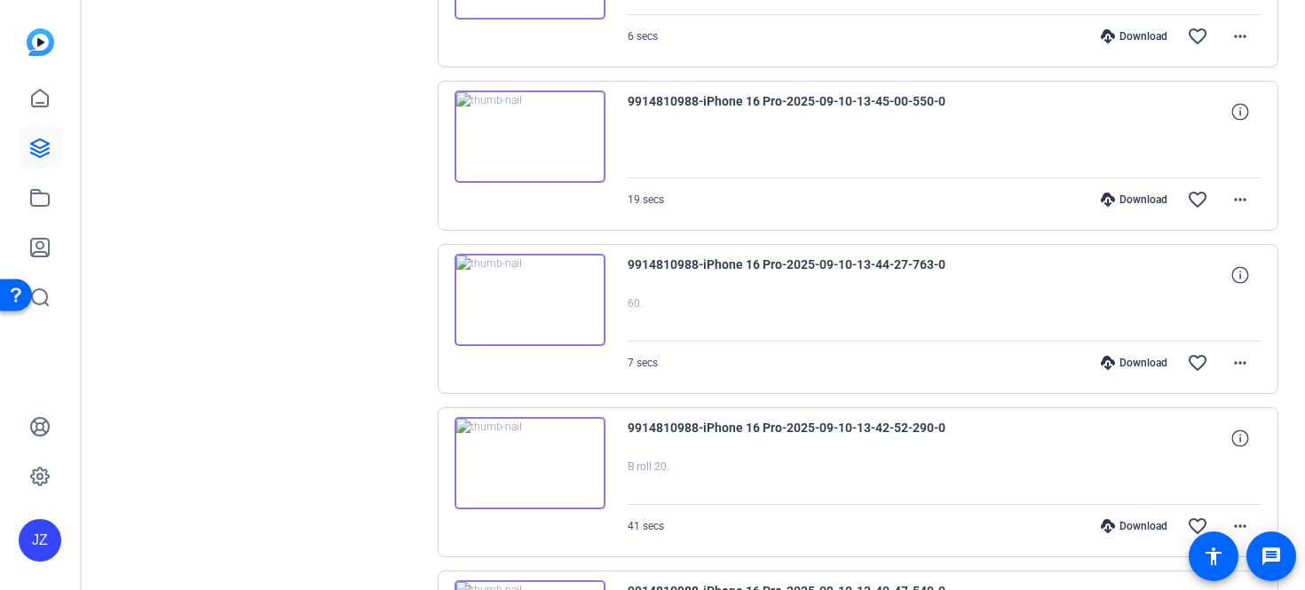
click at [823, 311] on div at bounding box center [945, 319] width 635 height 44
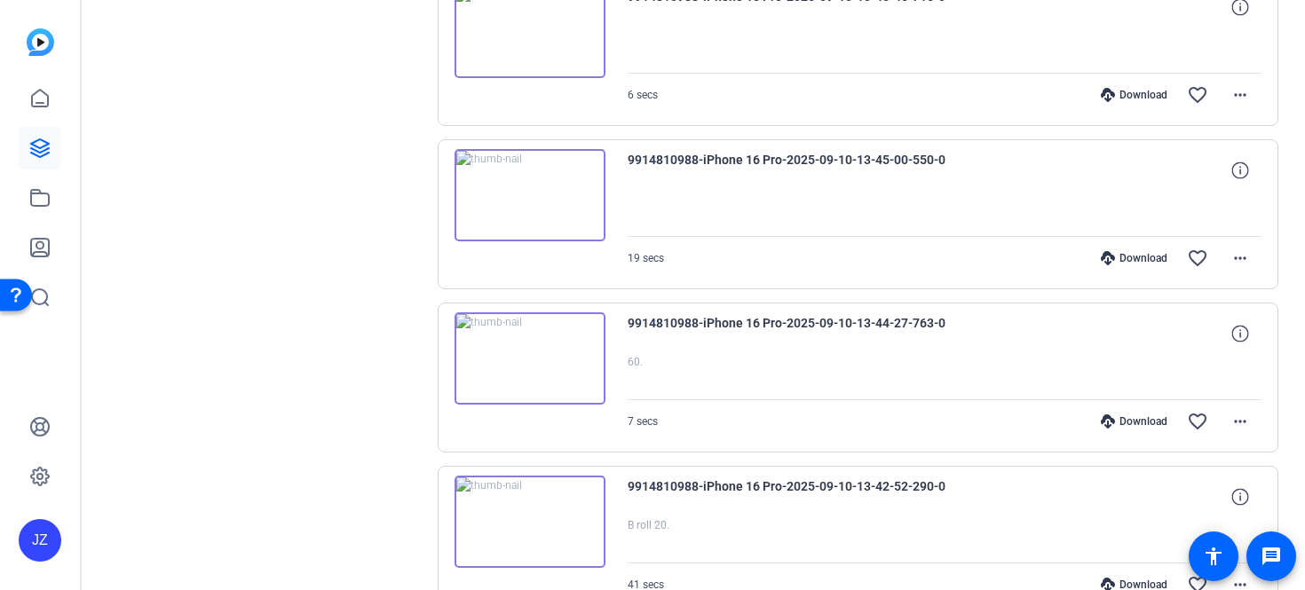
scroll to position [15443, 0]
click at [1228, 257] on span at bounding box center [1240, 260] width 43 height 43
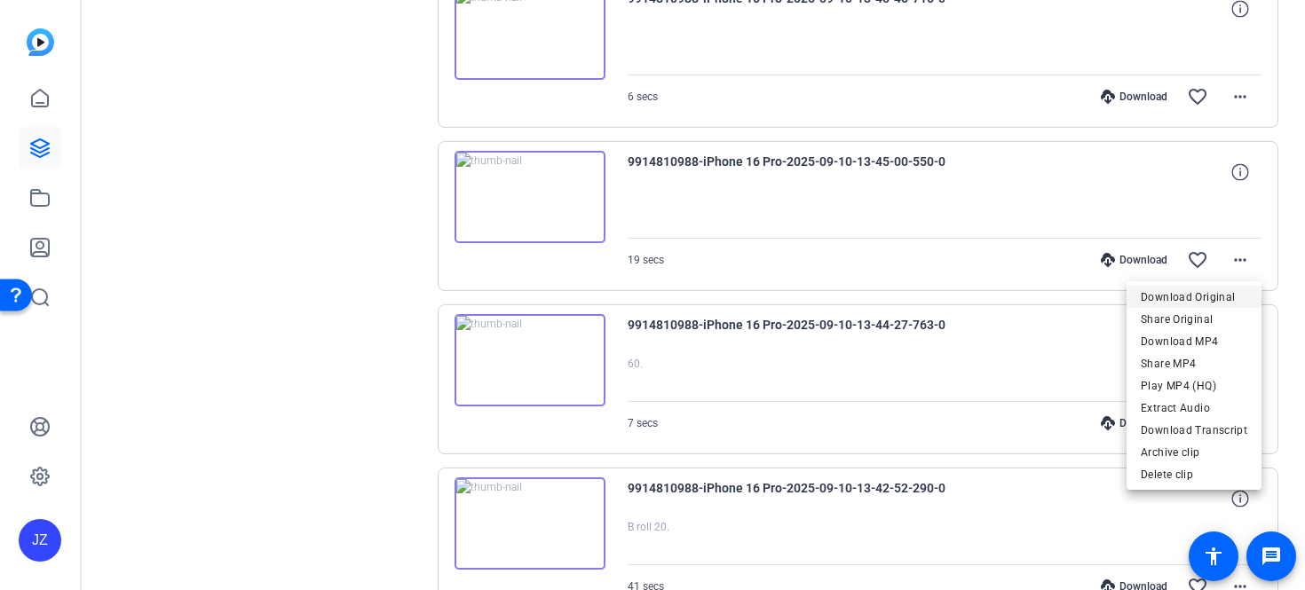
click at [1190, 292] on span "Download Original" at bounding box center [1194, 297] width 107 height 21
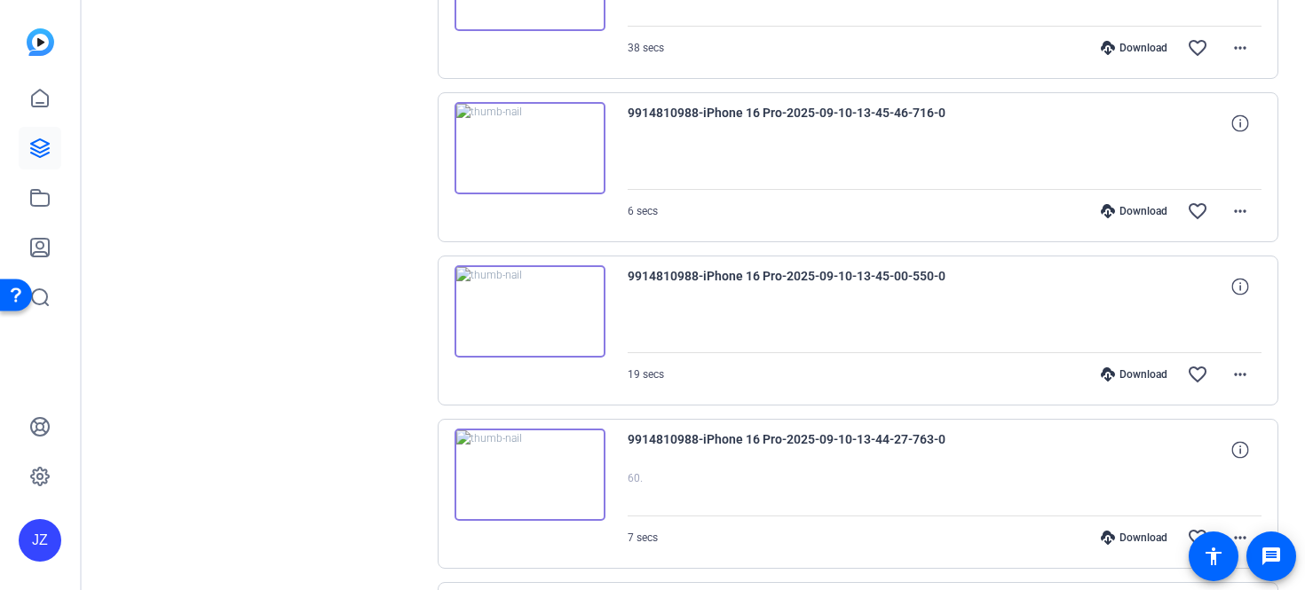
scroll to position [15324, 0]
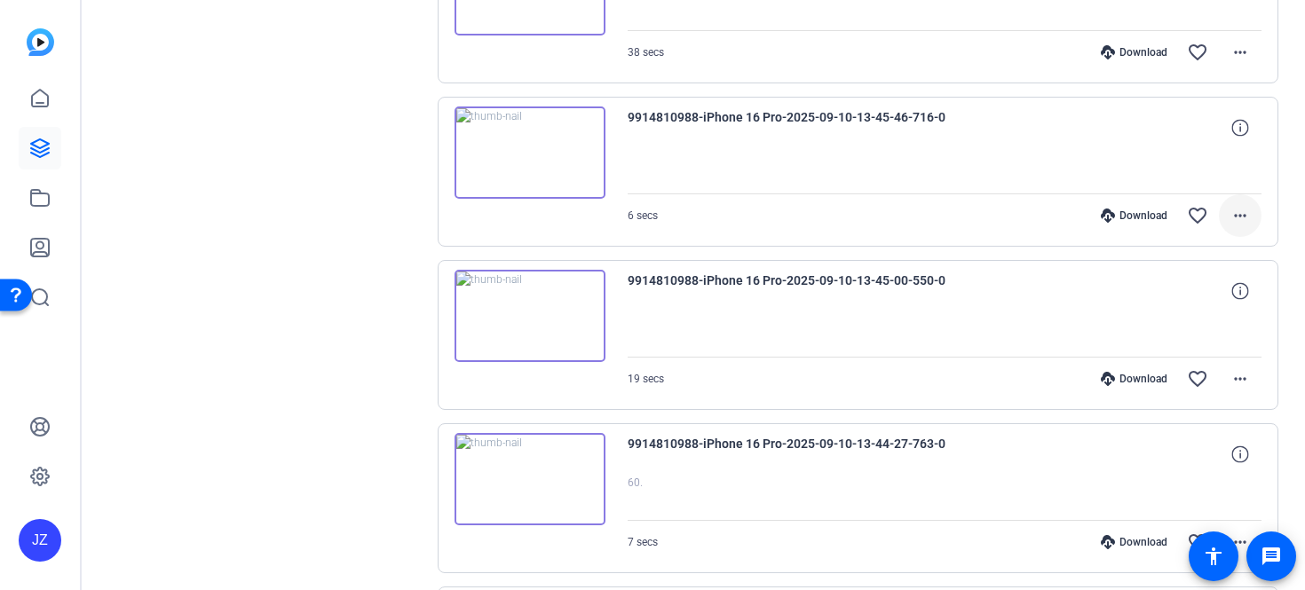
click at [1238, 219] on mat-icon "more_horiz" at bounding box center [1240, 215] width 21 height 21
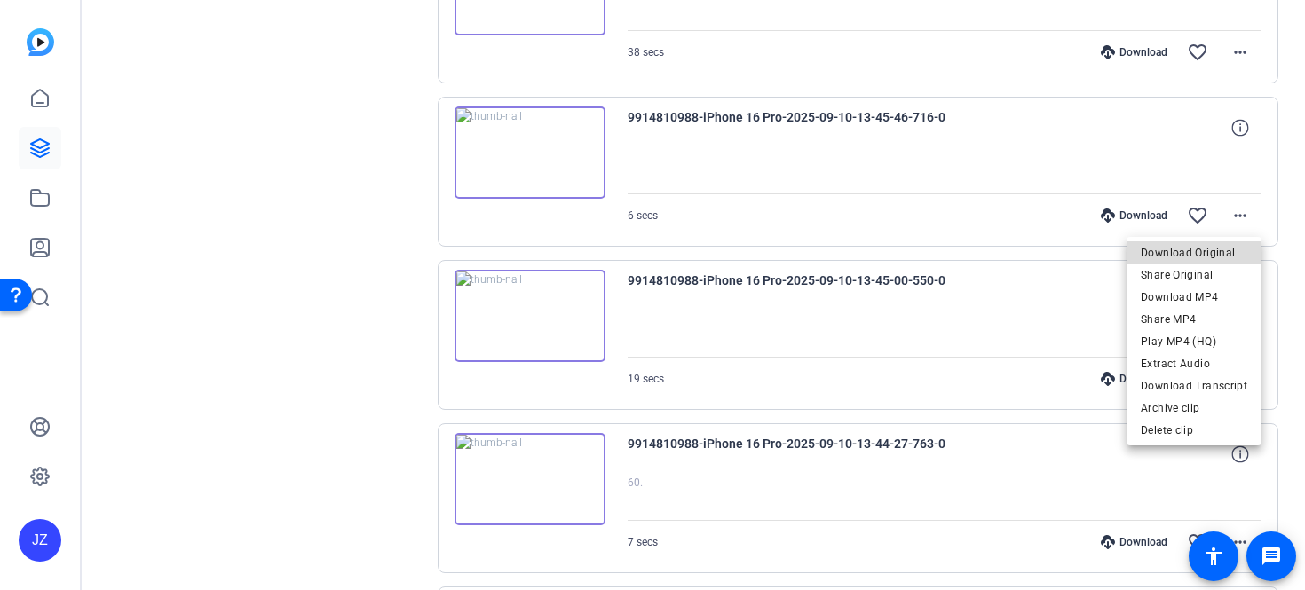
click at [1212, 249] on span "Download Original" at bounding box center [1194, 252] width 107 height 21
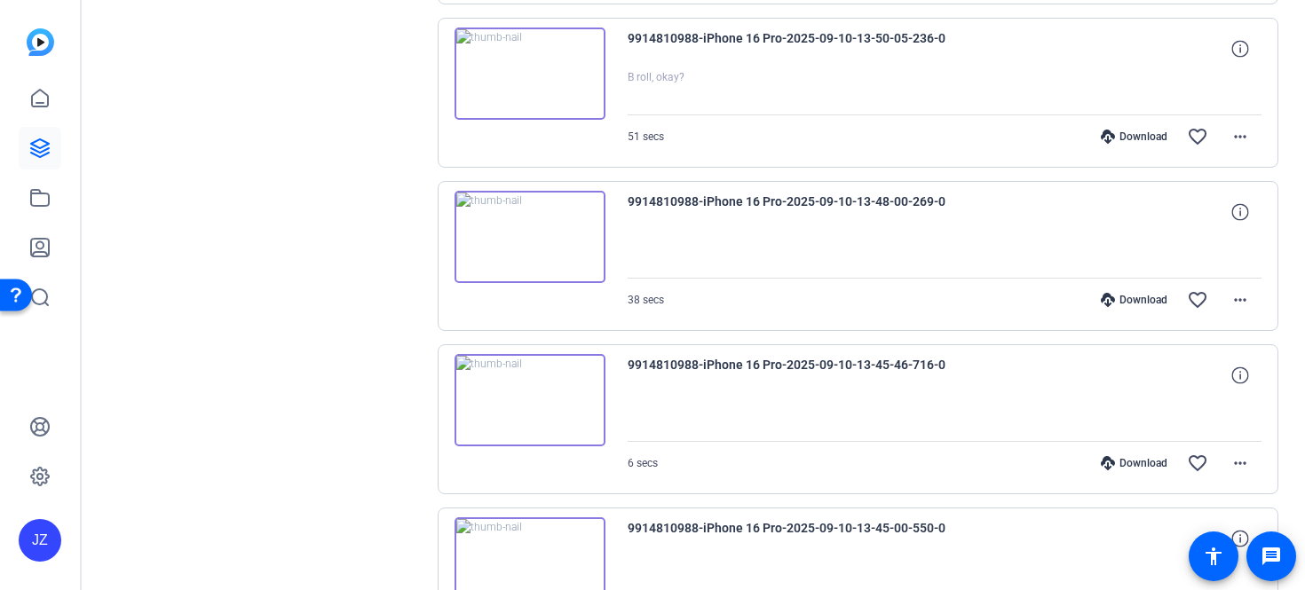
scroll to position [15074, 0]
click at [1240, 298] on mat-icon "more_horiz" at bounding box center [1240, 301] width 21 height 21
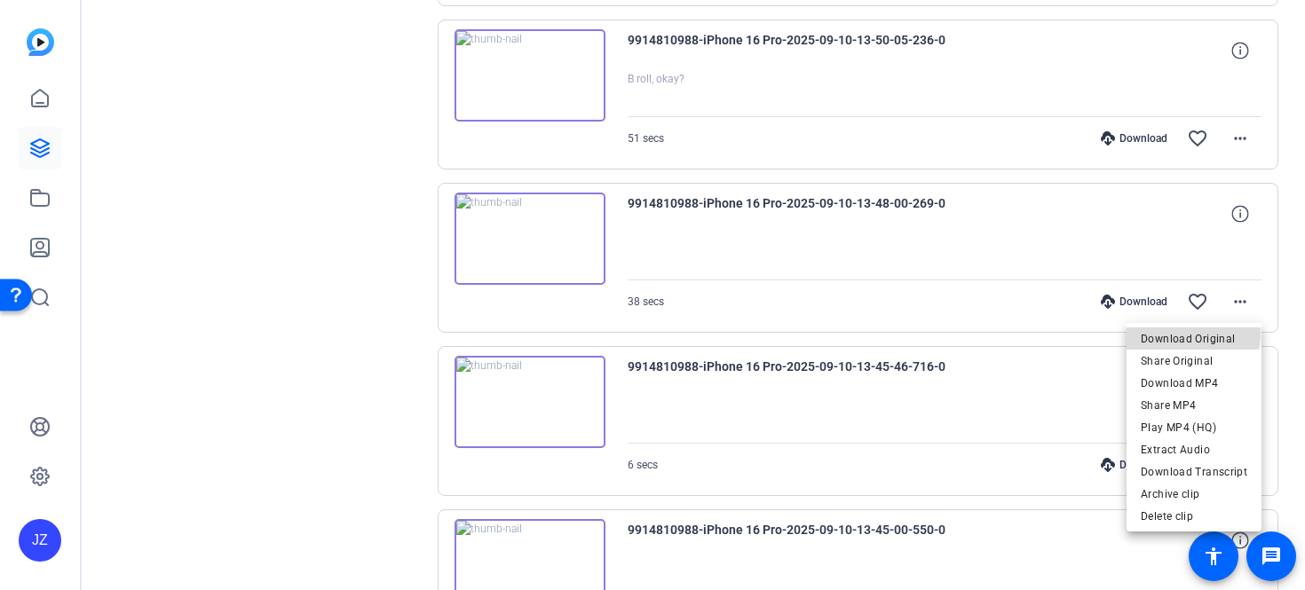
click at [1194, 333] on span "Download Original" at bounding box center [1194, 339] width 107 height 21
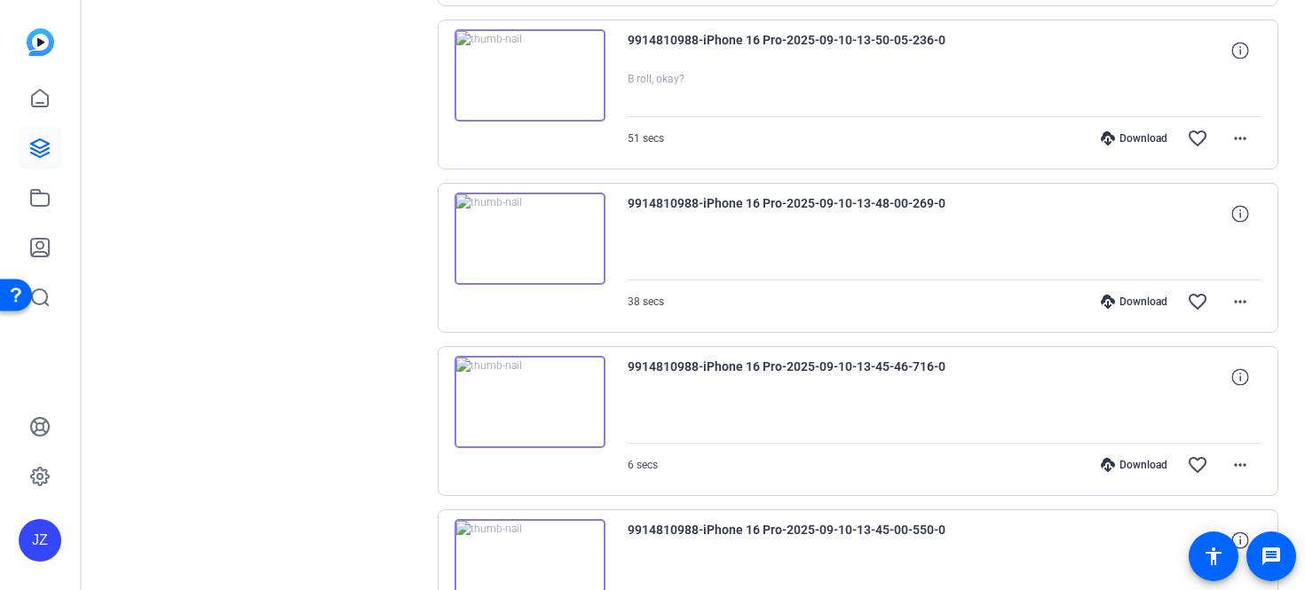
click at [862, 322] on div "Download favorite_border more_horiz" at bounding box center [1040, 302] width 444 height 43
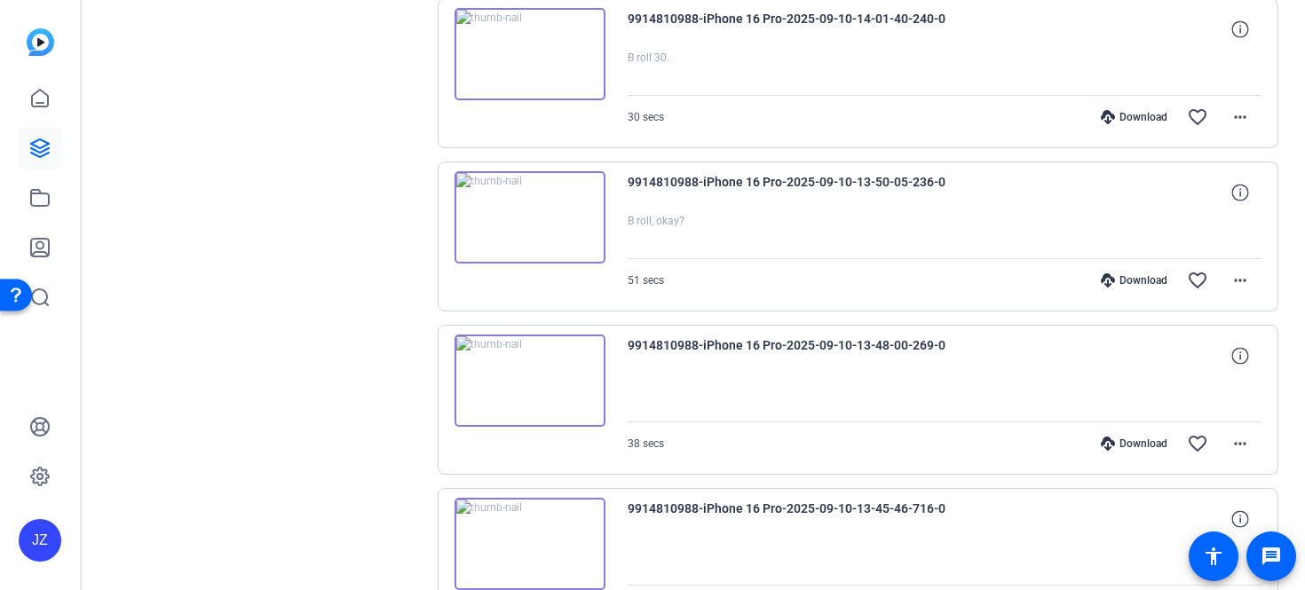
scroll to position [14931, 0]
